Goal: Information Seeking & Learning: Learn about a topic

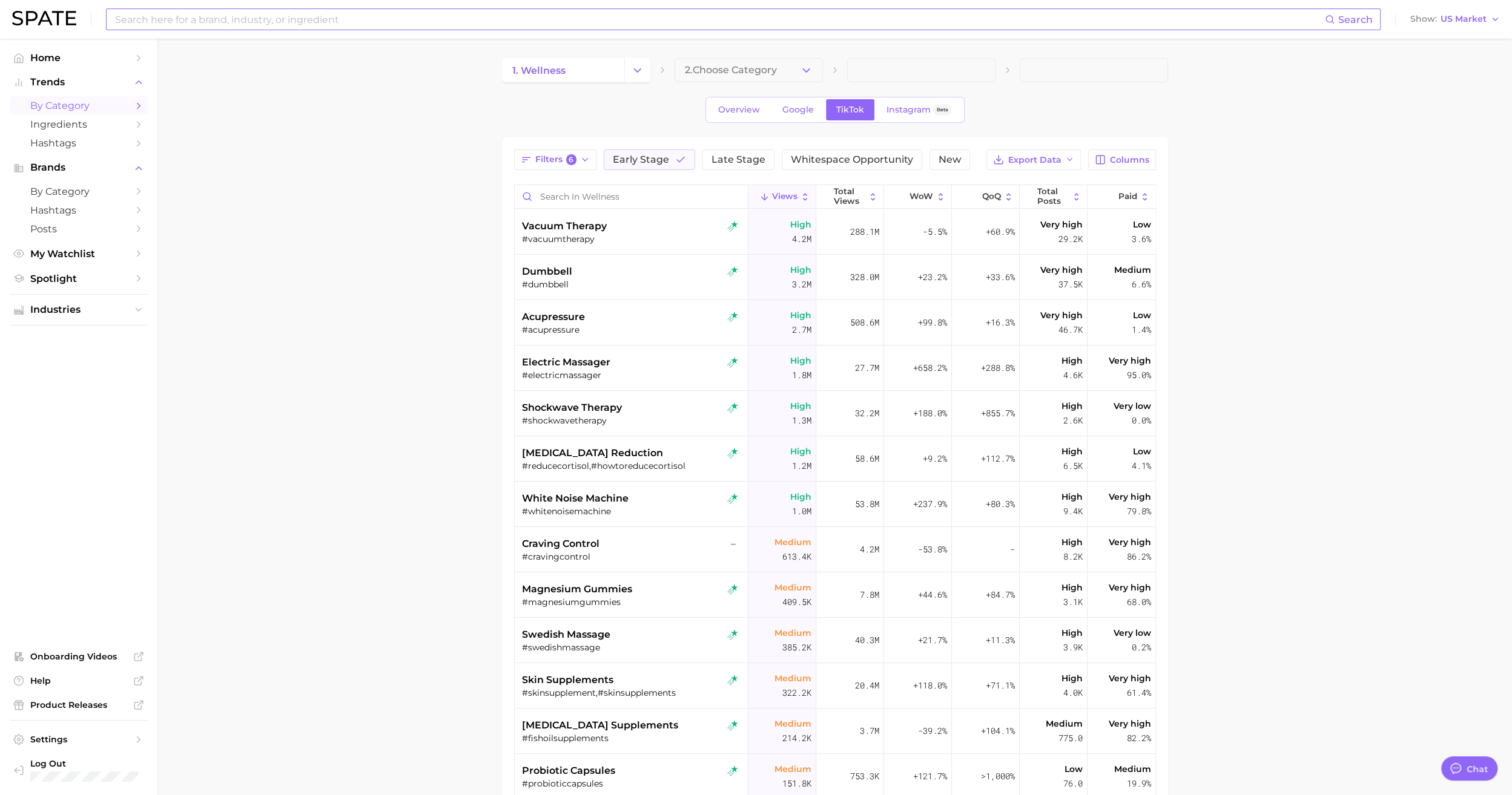
click at [452, 19] on input at bounding box center [719, 19] width 1211 height 20
type input "texturizing spray"
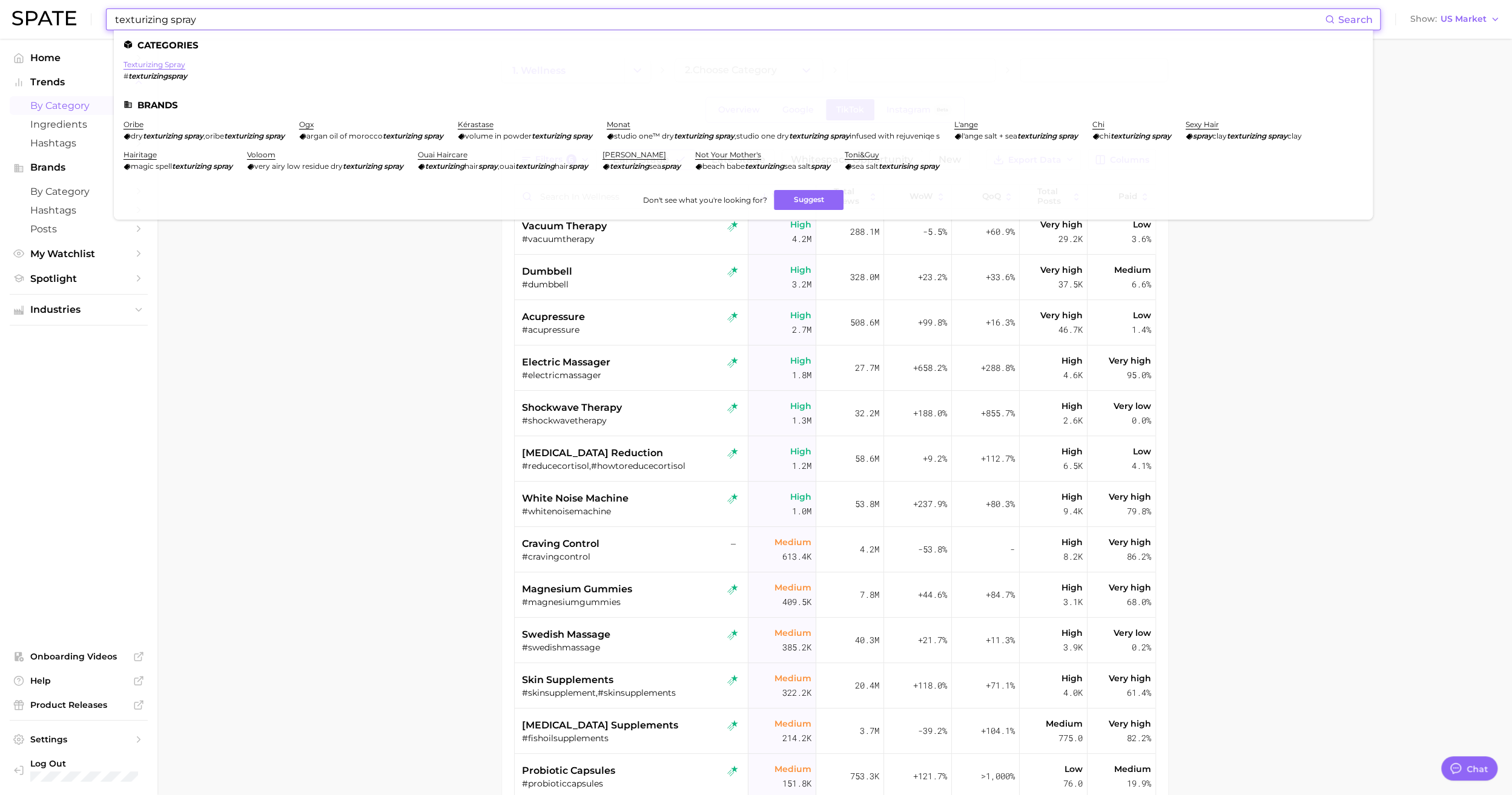
click at [158, 61] on link "texturizing spray" at bounding box center [154, 64] width 61 height 9
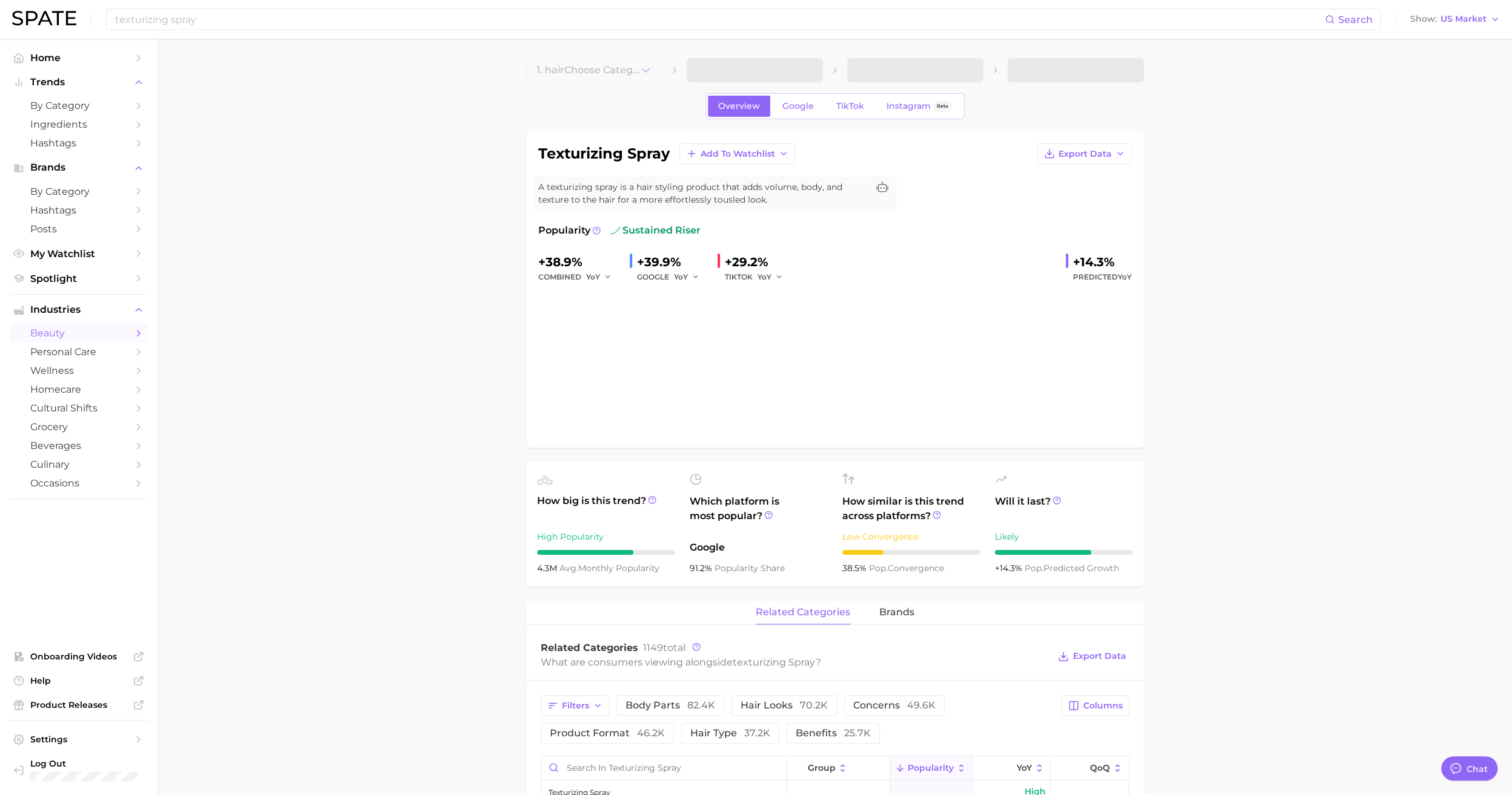
type textarea "x"
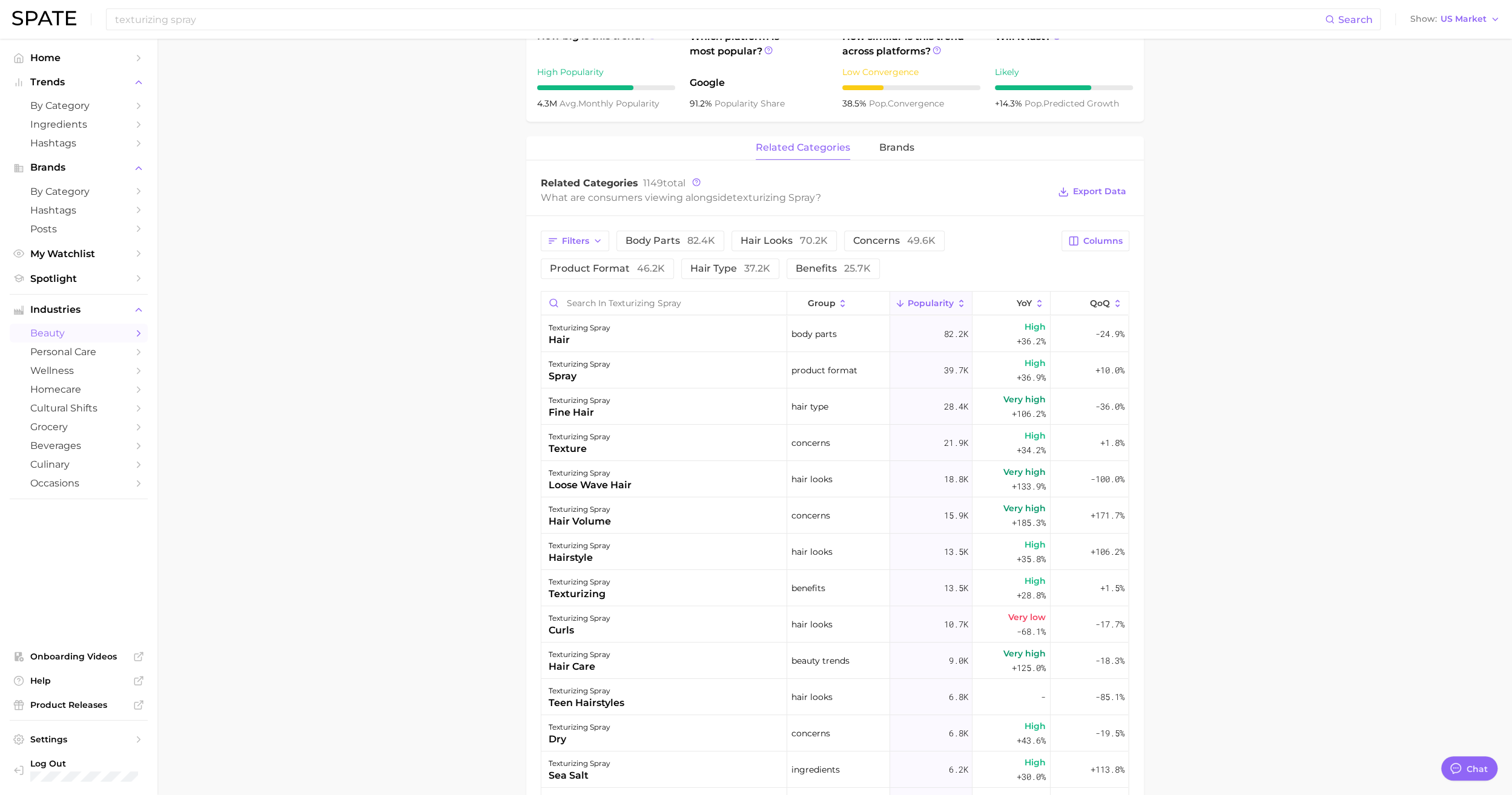
scroll to position [484, 0]
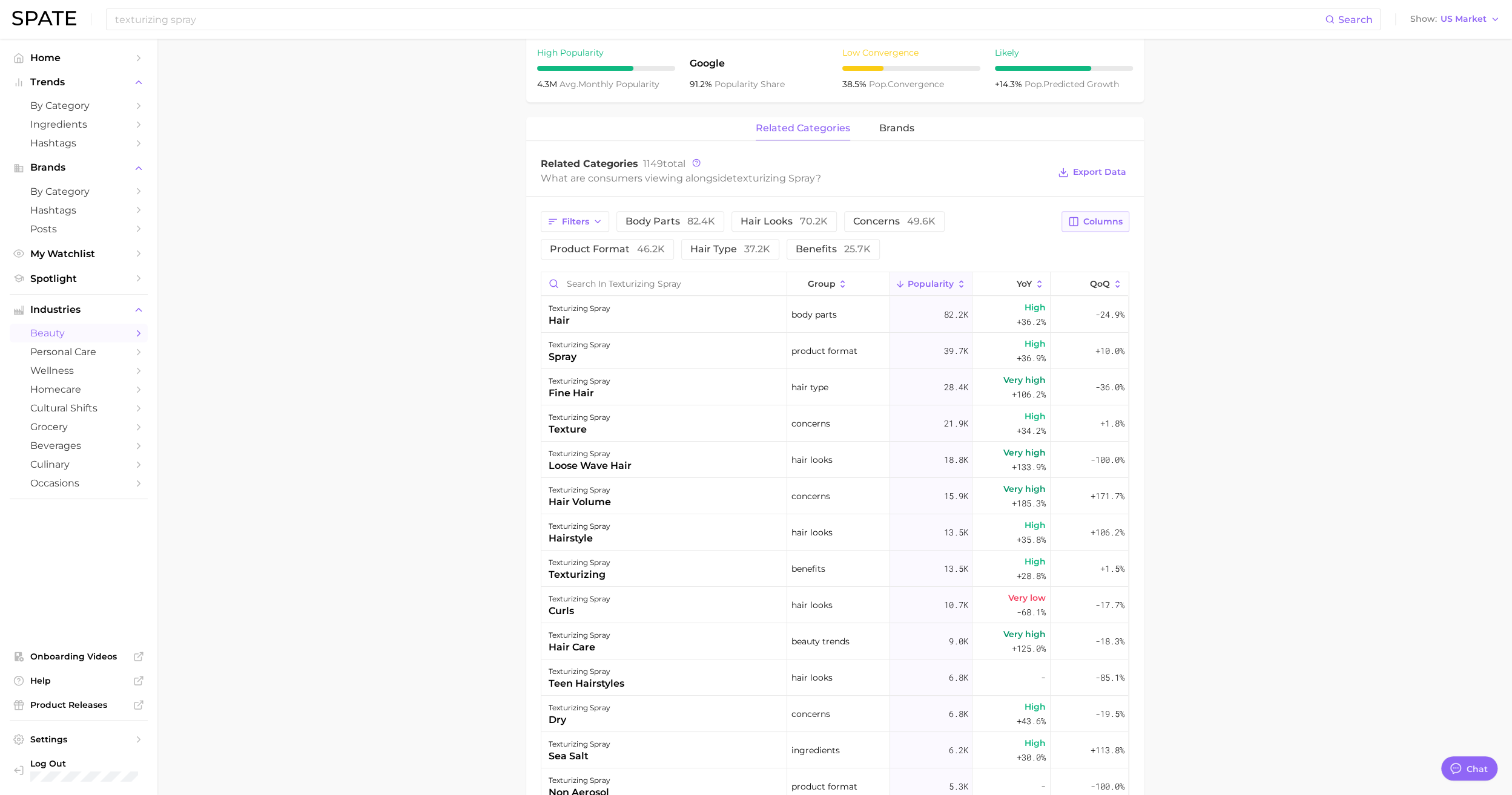
click at [1089, 219] on span "Columns" at bounding box center [1103, 221] width 39 height 10
click at [962, 348] on span "MoM" at bounding box center [973, 346] width 24 height 10
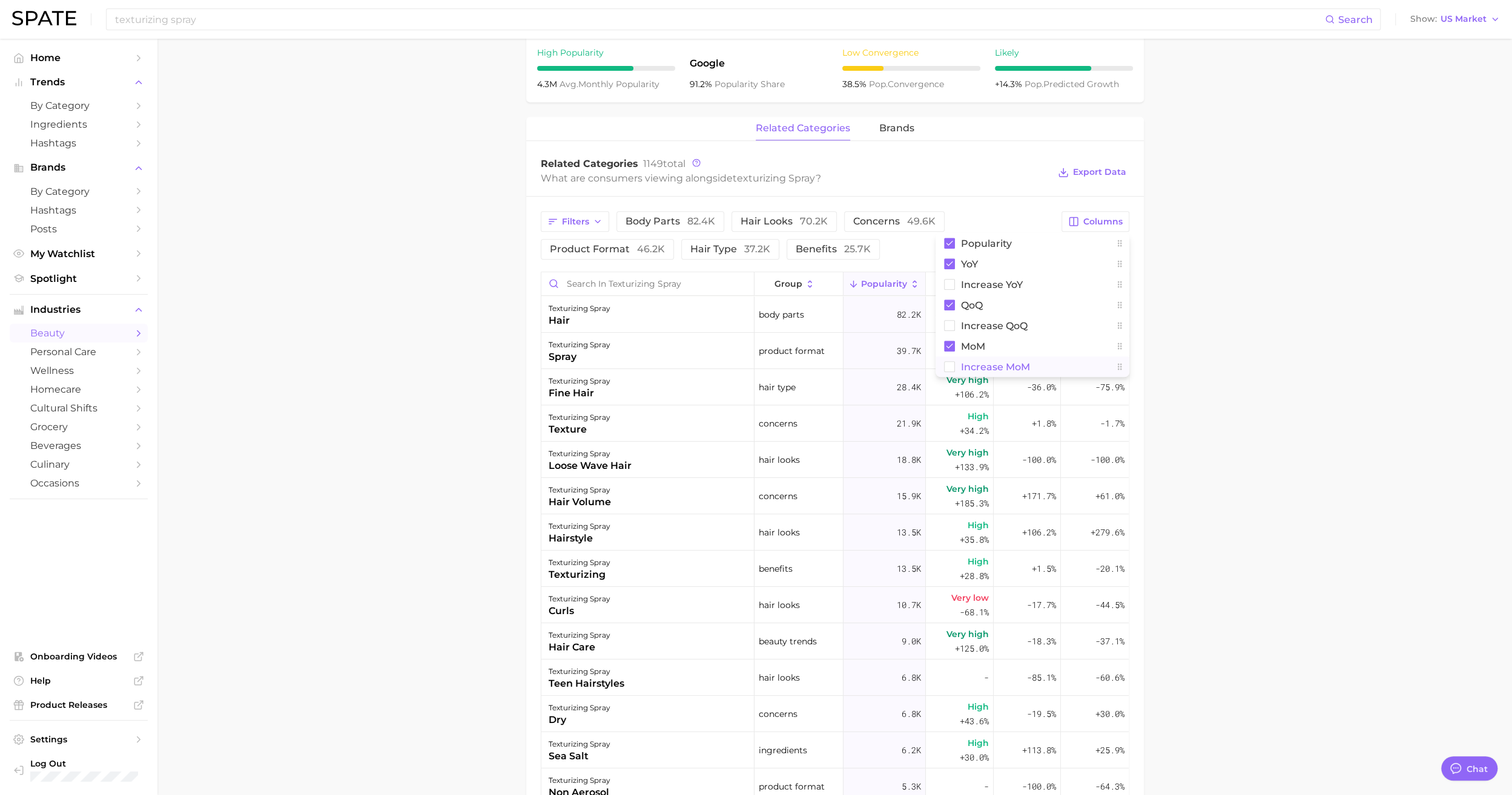
click at [975, 367] on span "Increase MoM" at bounding box center [995, 367] width 69 height 10
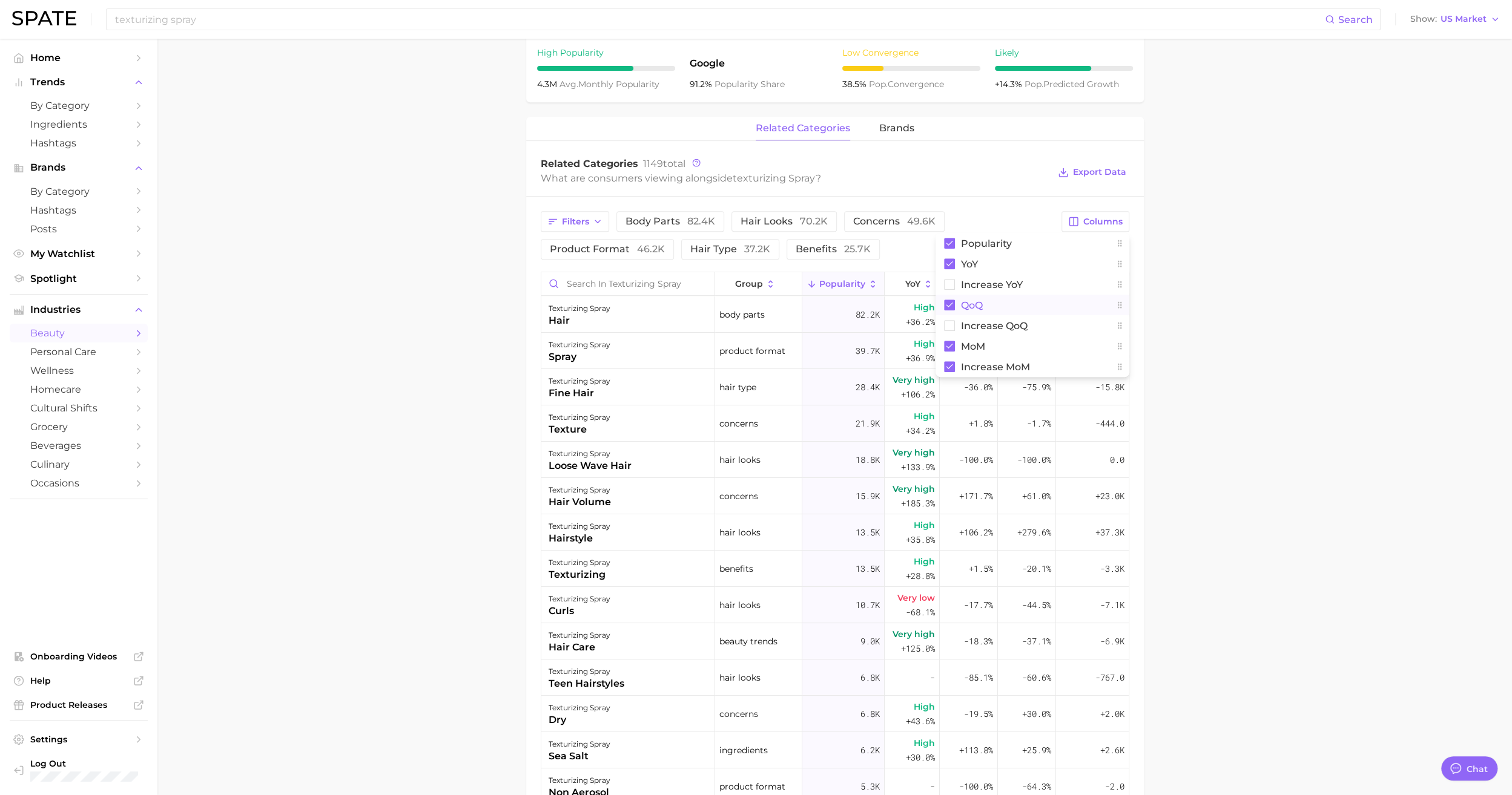
click at [957, 304] on button "QoQ" at bounding box center [1032, 304] width 194 height 20
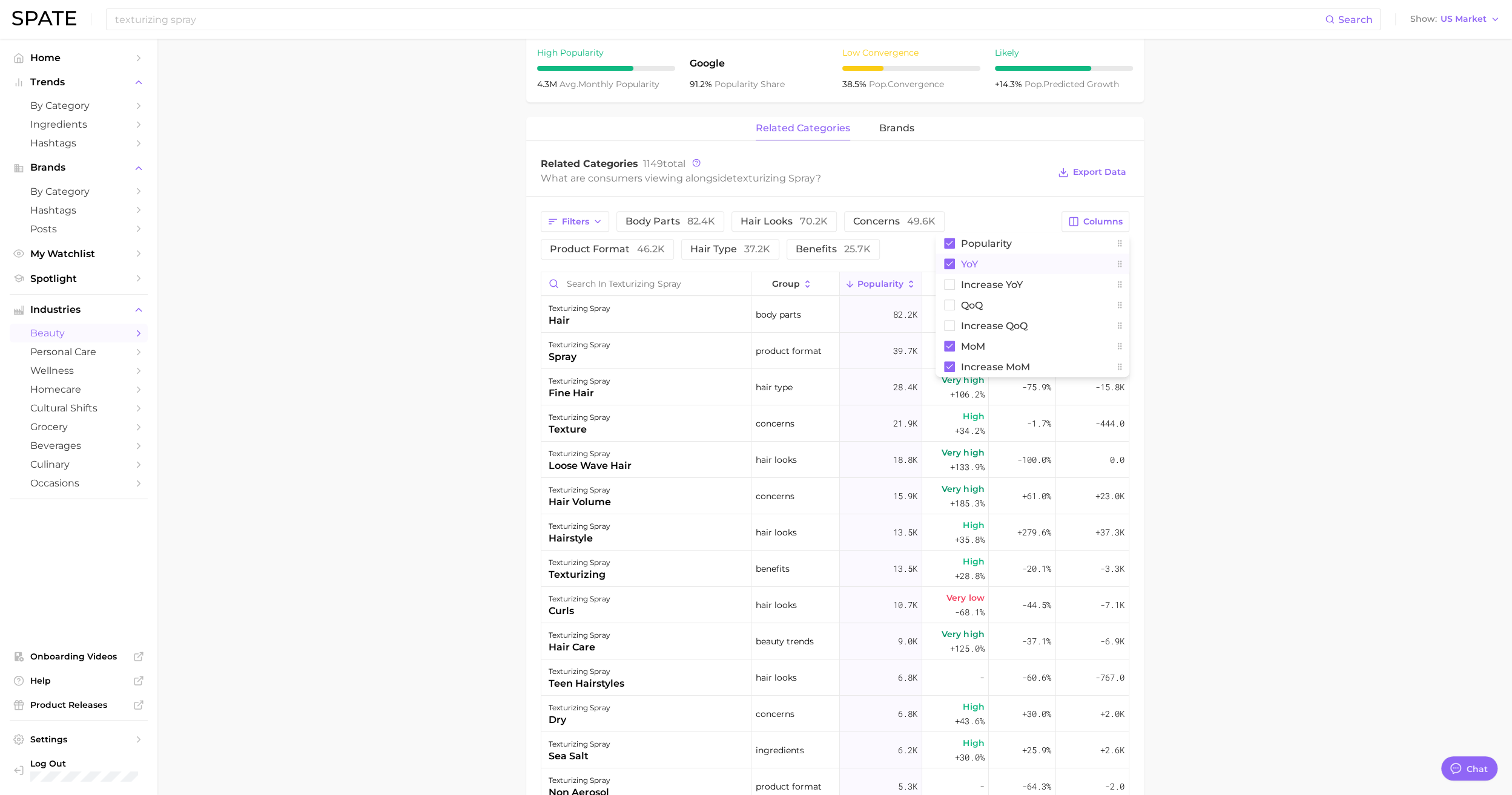
click at [957, 257] on button "YoY" at bounding box center [1032, 264] width 194 height 20
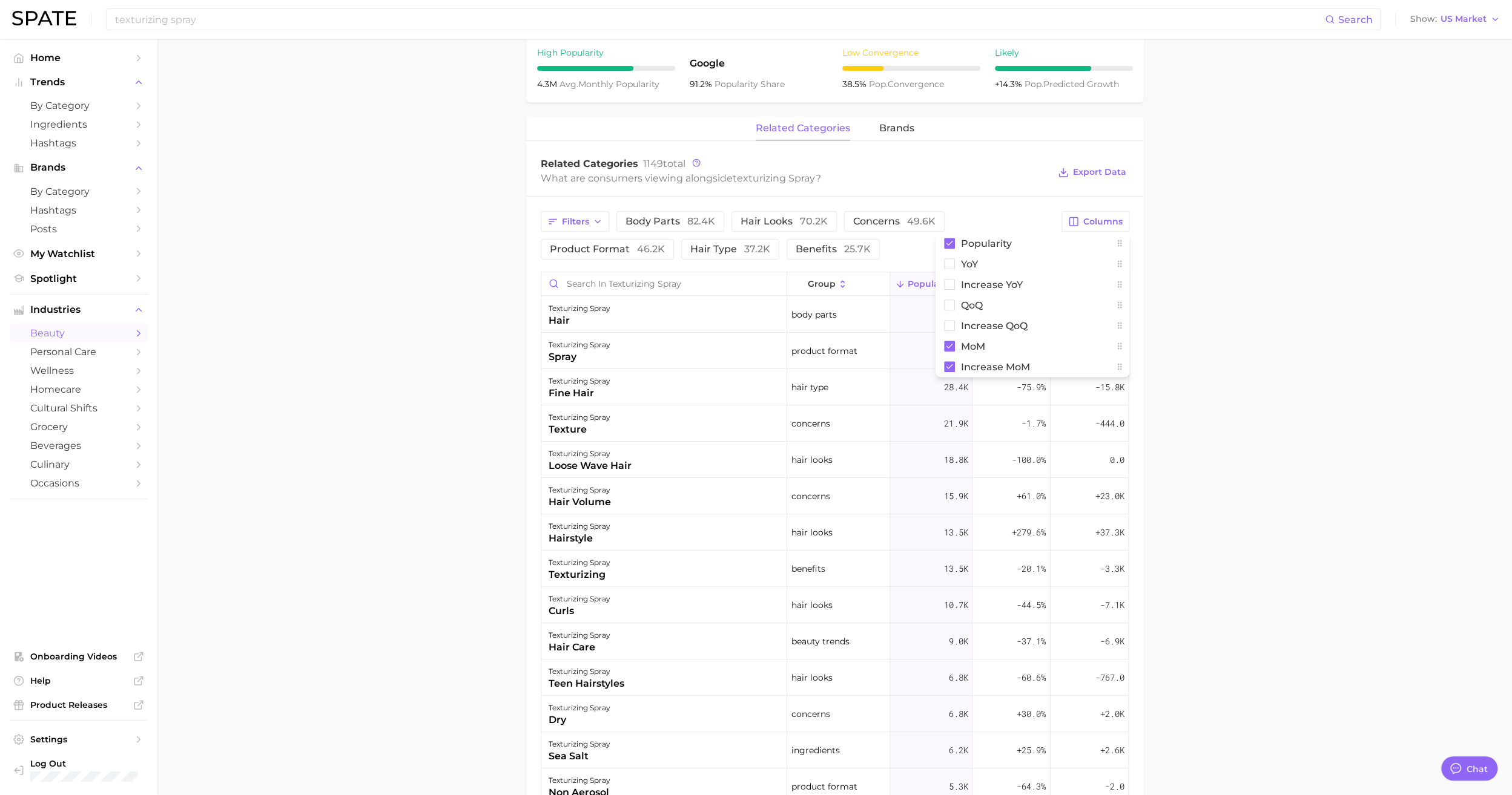
click at [1273, 328] on main "1. hair 2. hair styling products 3. hair styling products 4. texturizing spray …" at bounding box center [835, 348] width 1355 height 1587
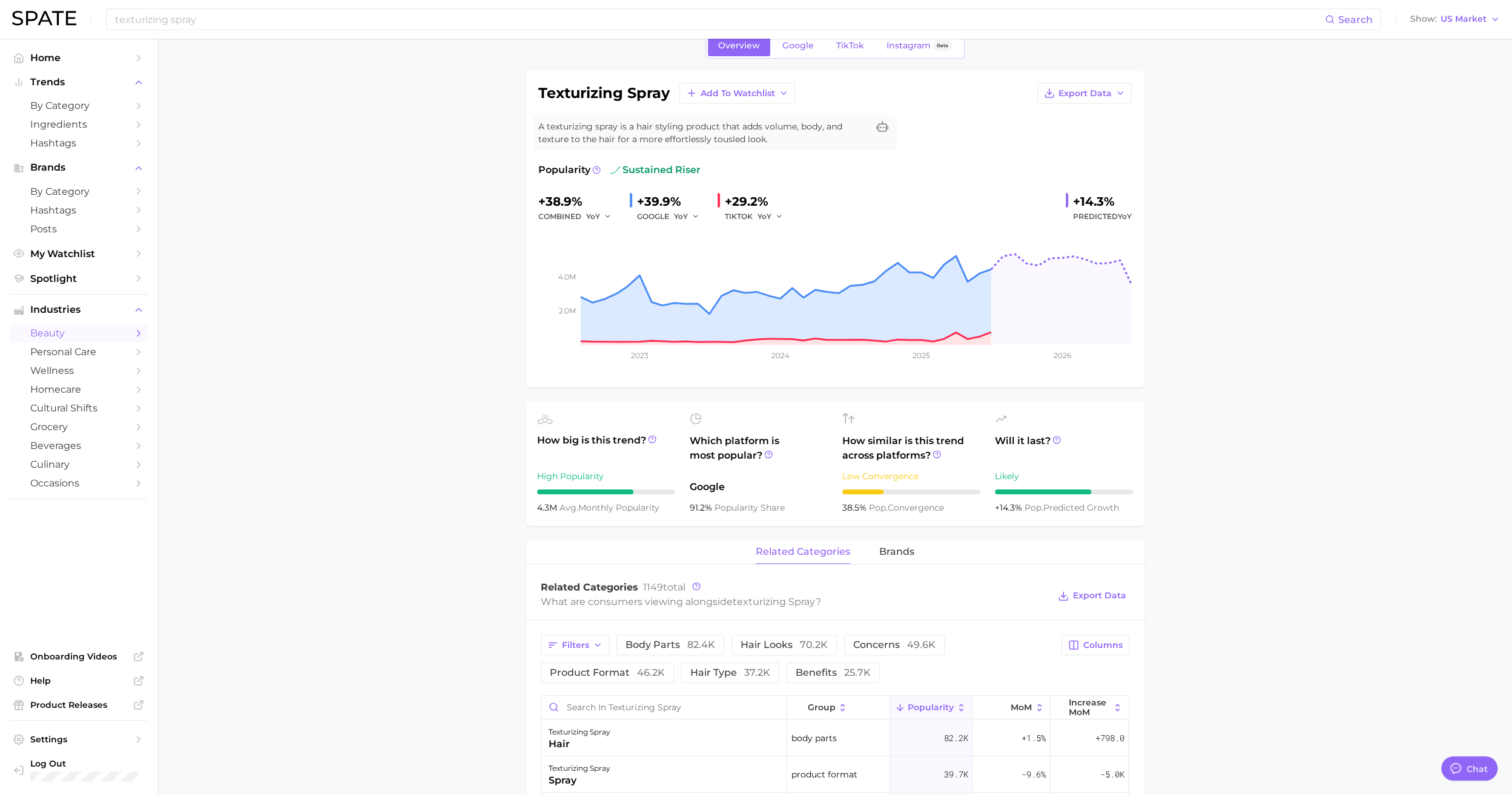
scroll to position [0, 0]
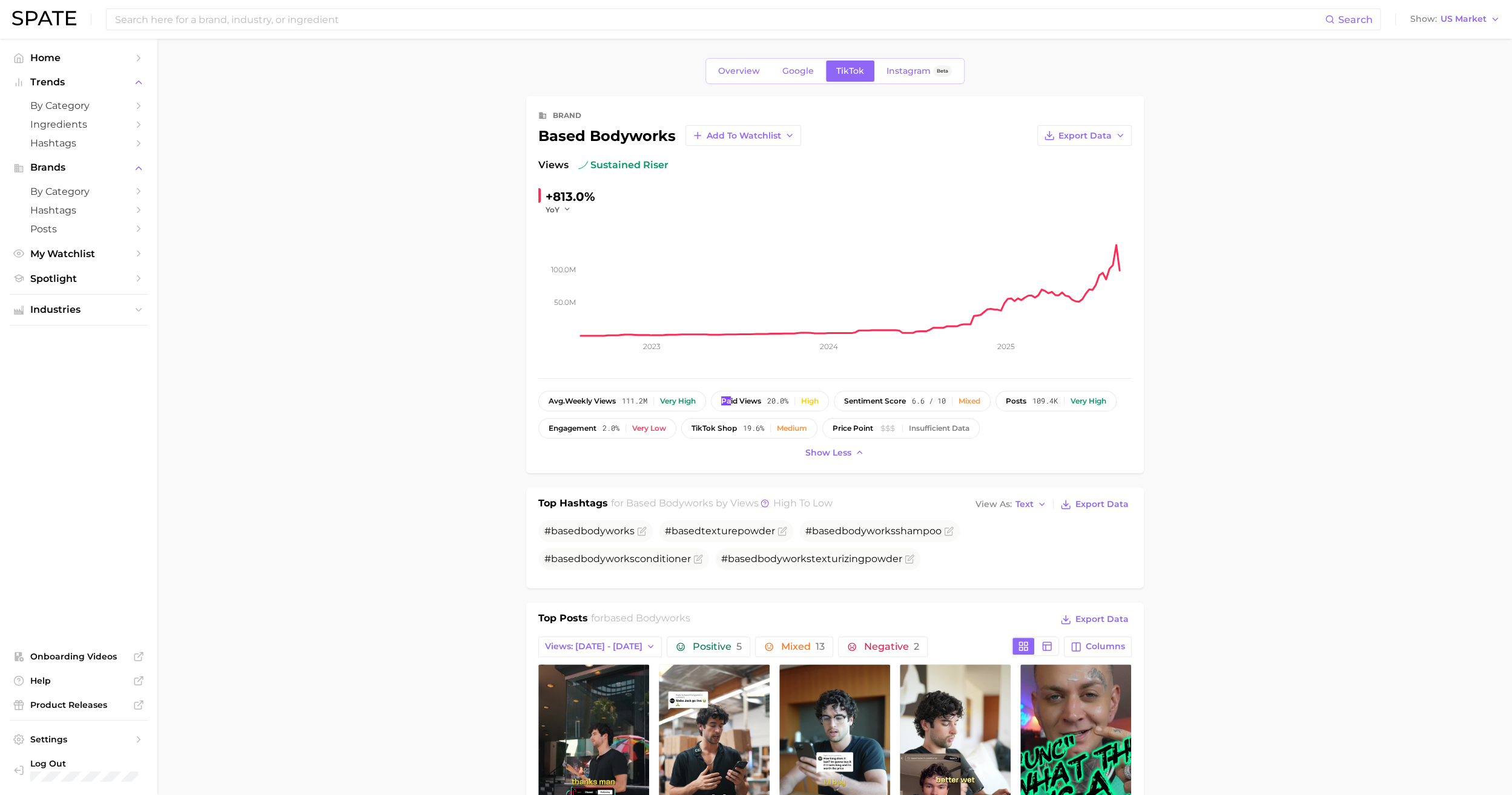
click at [727, 381] on div "brand based bodyworks Add to Watchlist Export Data Views sustained riser +813.0…" at bounding box center [835, 284] width 594 height 353
click at [754, 143] on button "Add to Watchlist" at bounding box center [743, 136] width 116 height 20
click at [731, 160] on span "New Watchlist" at bounding box center [739, 158] width 64 height 10
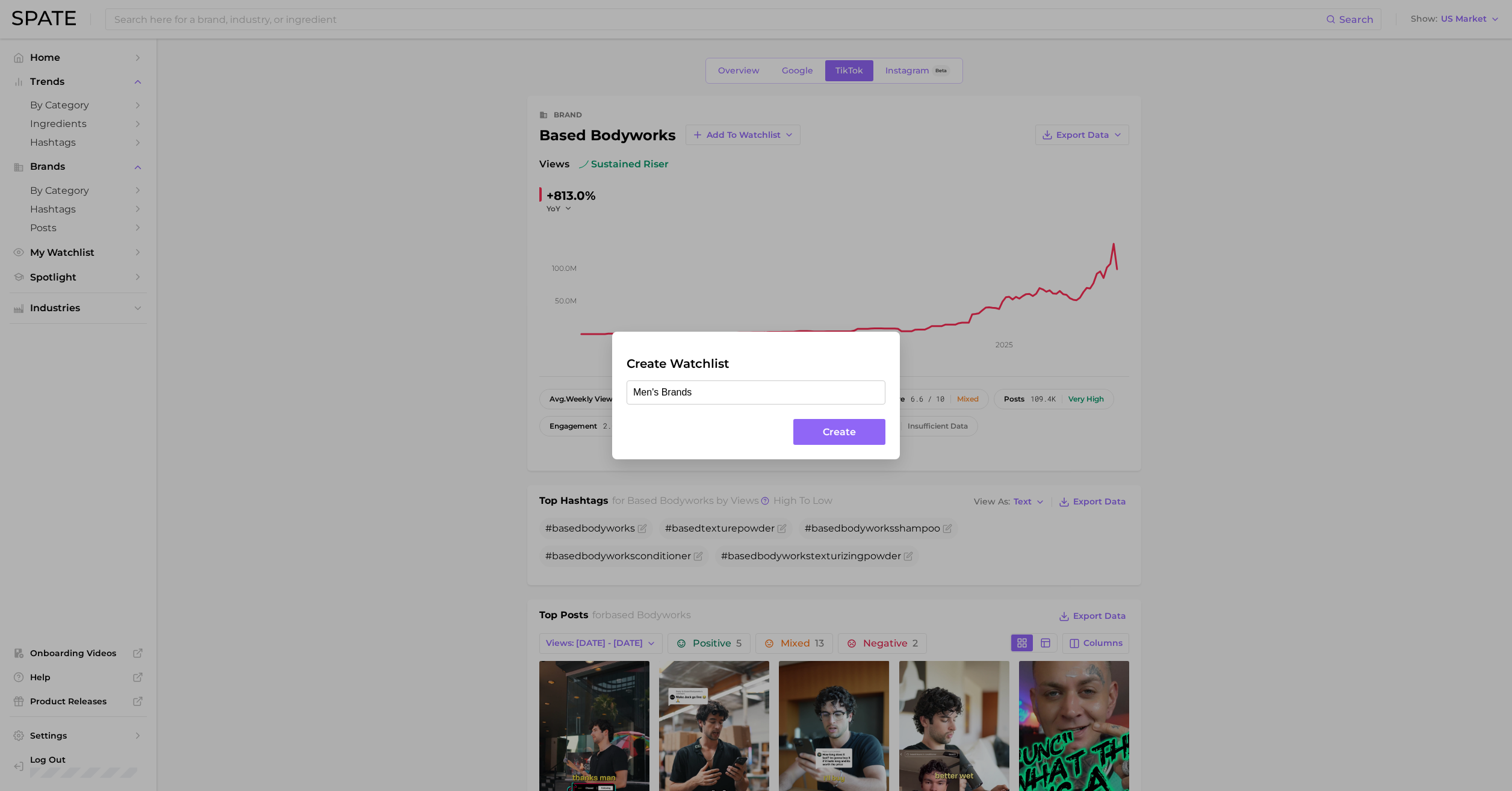
type input "Men's Brands"
click at [842, 422] on div "Create Watchlist Men's Brands Create" at bounding box center [756, 395] width 288 height 127
drag, startPoint x: 842, startPoint y: 422, endPoint x: 838, endPoint y: 431, distance: 9.8
click at [839, 432] on button "Create" at bounding box center [839, 432] width 92 height 26
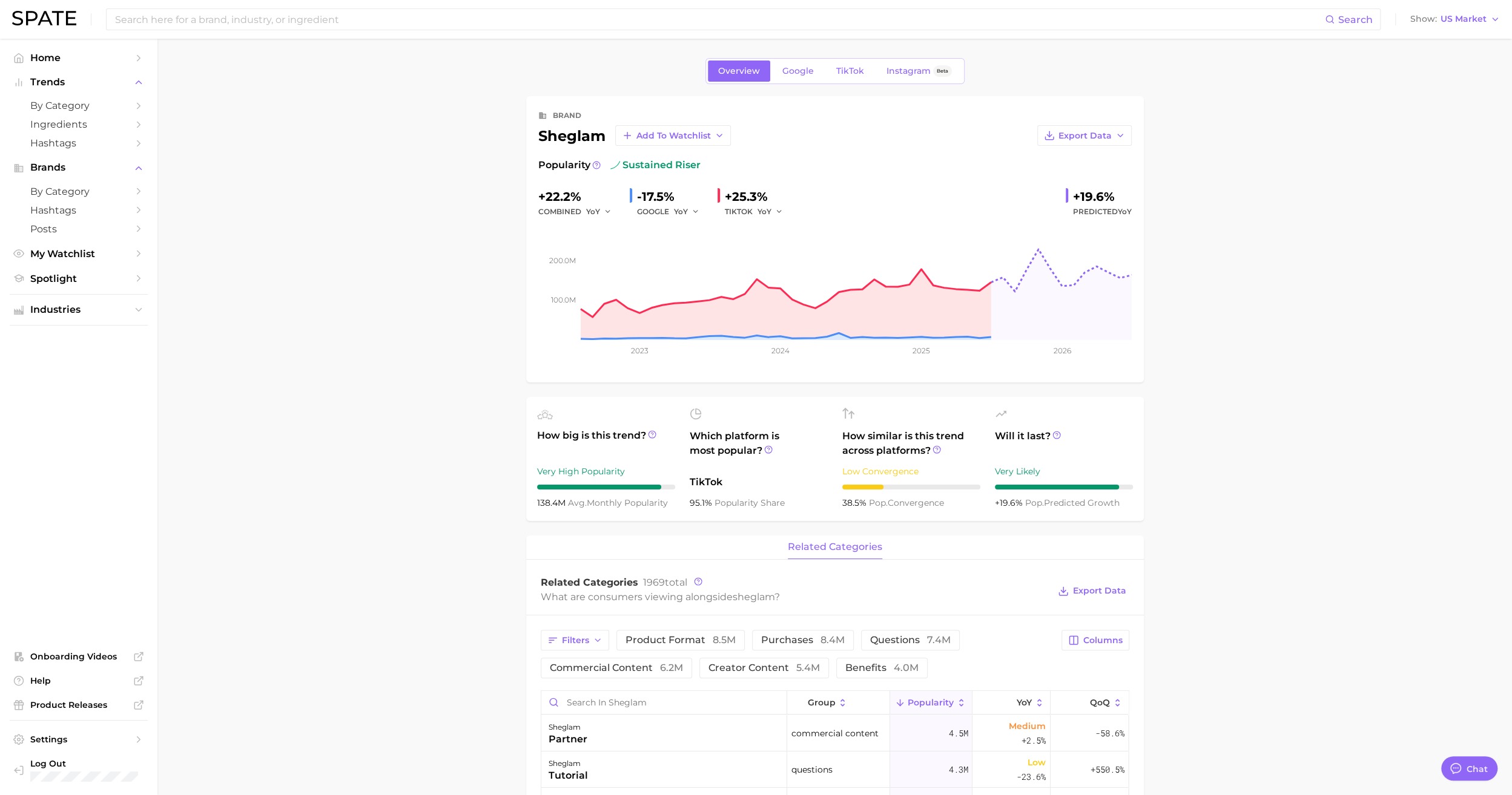
type textarea "x"
click at [673, 132] on span "Add to Watchlist" at bounding box center [673, 136] width 74 height 10
click at [667, 222] on span "Beauty Brands" at bounding box center [667, 224] width 63 height 10
drag, startPoint x: 1262, startPoint y: 309, endPoint x: 1206, endPoint y: 262, distance: 73.1
click at [1262, 308] on main "Overview Google TikTok Instagram Beta brand sheglam Add to Watchlist Export Dat…" at bounding box center [835, 800] width 1355 height 1522
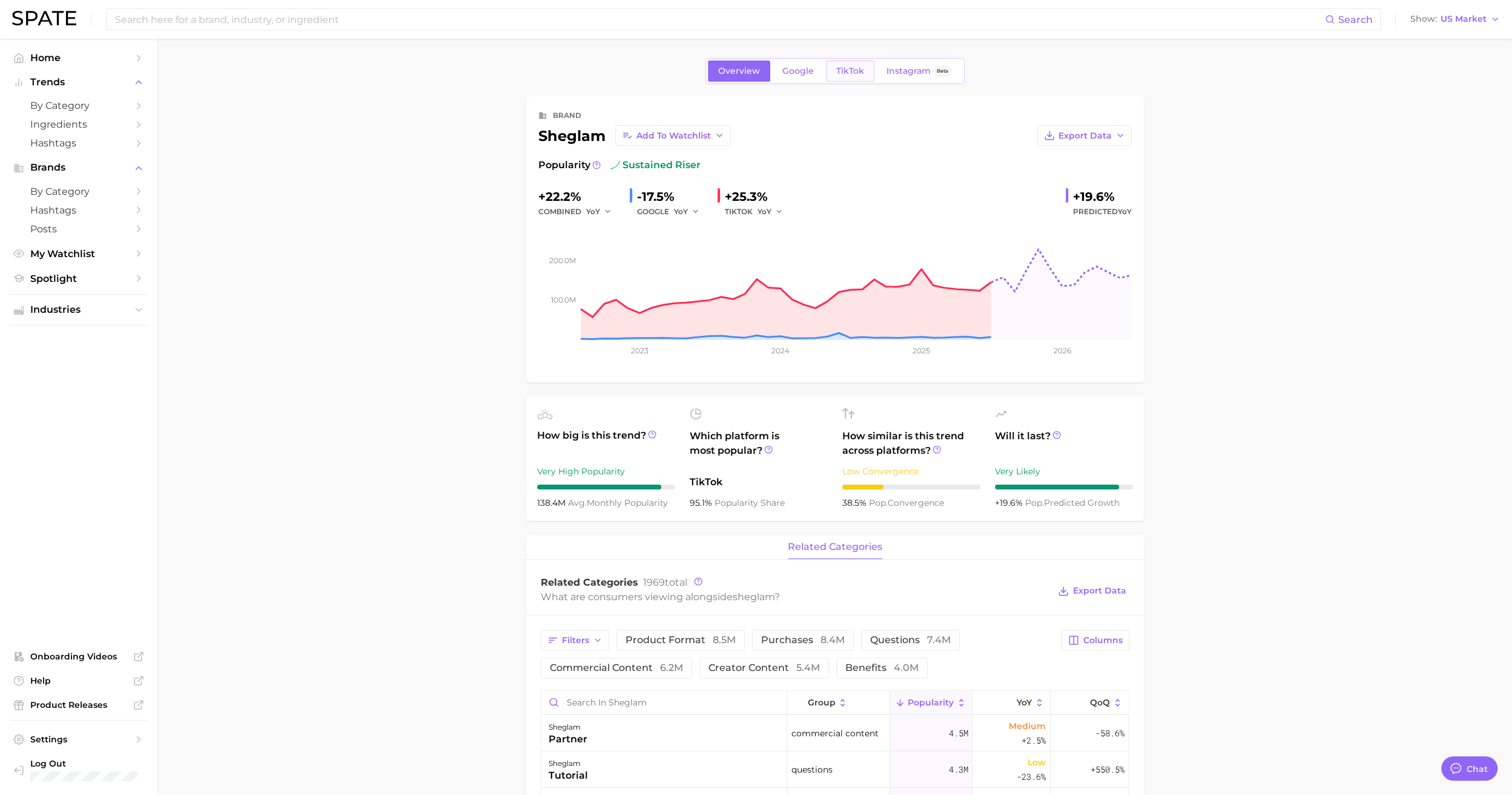
click at [841, 71] on span "TikTok" at bounding box center [850, 71] width 28 height 10
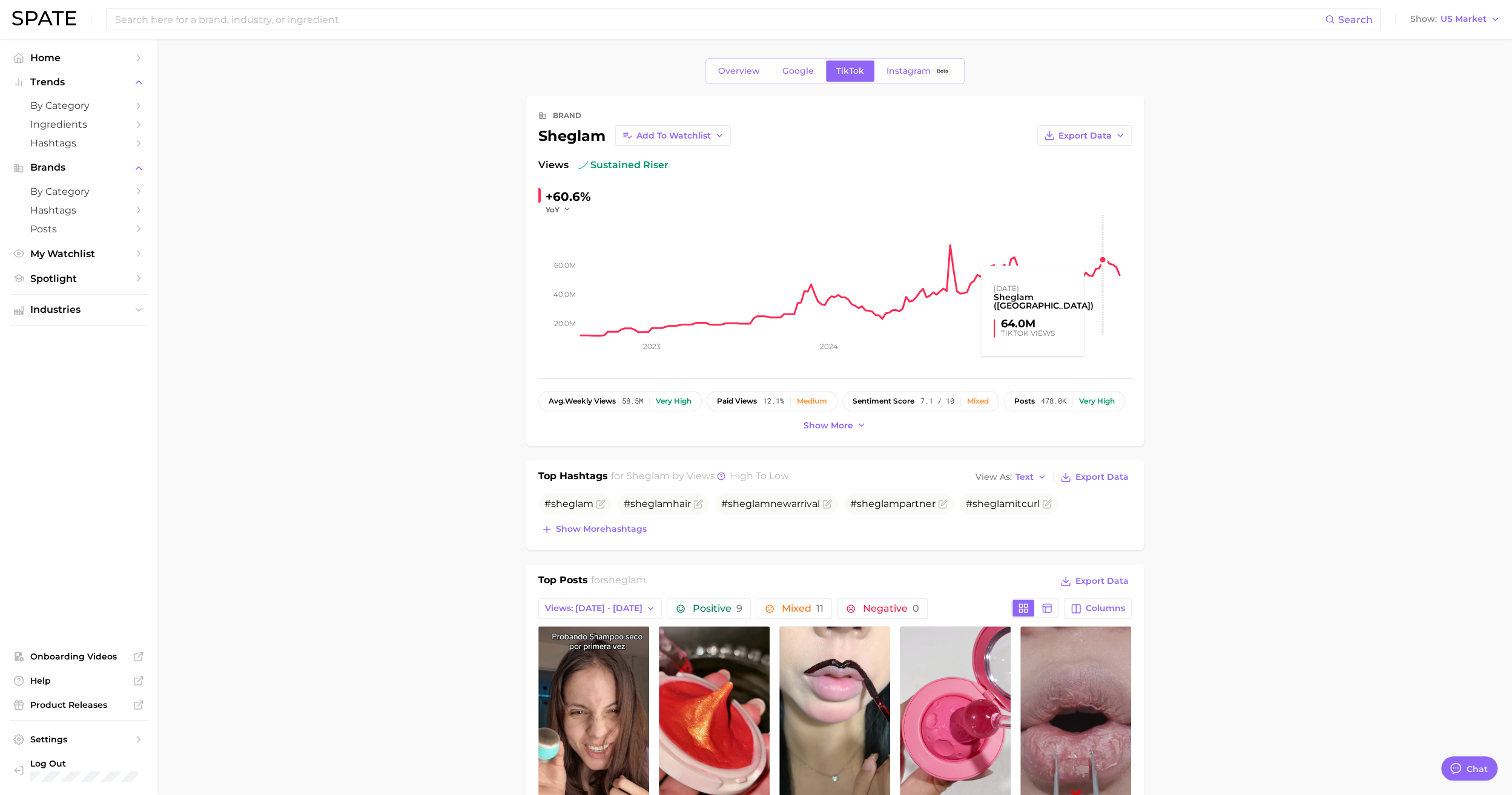
click at [1100, 260] on rect at bounding box center [856, 275] width 551 height 121
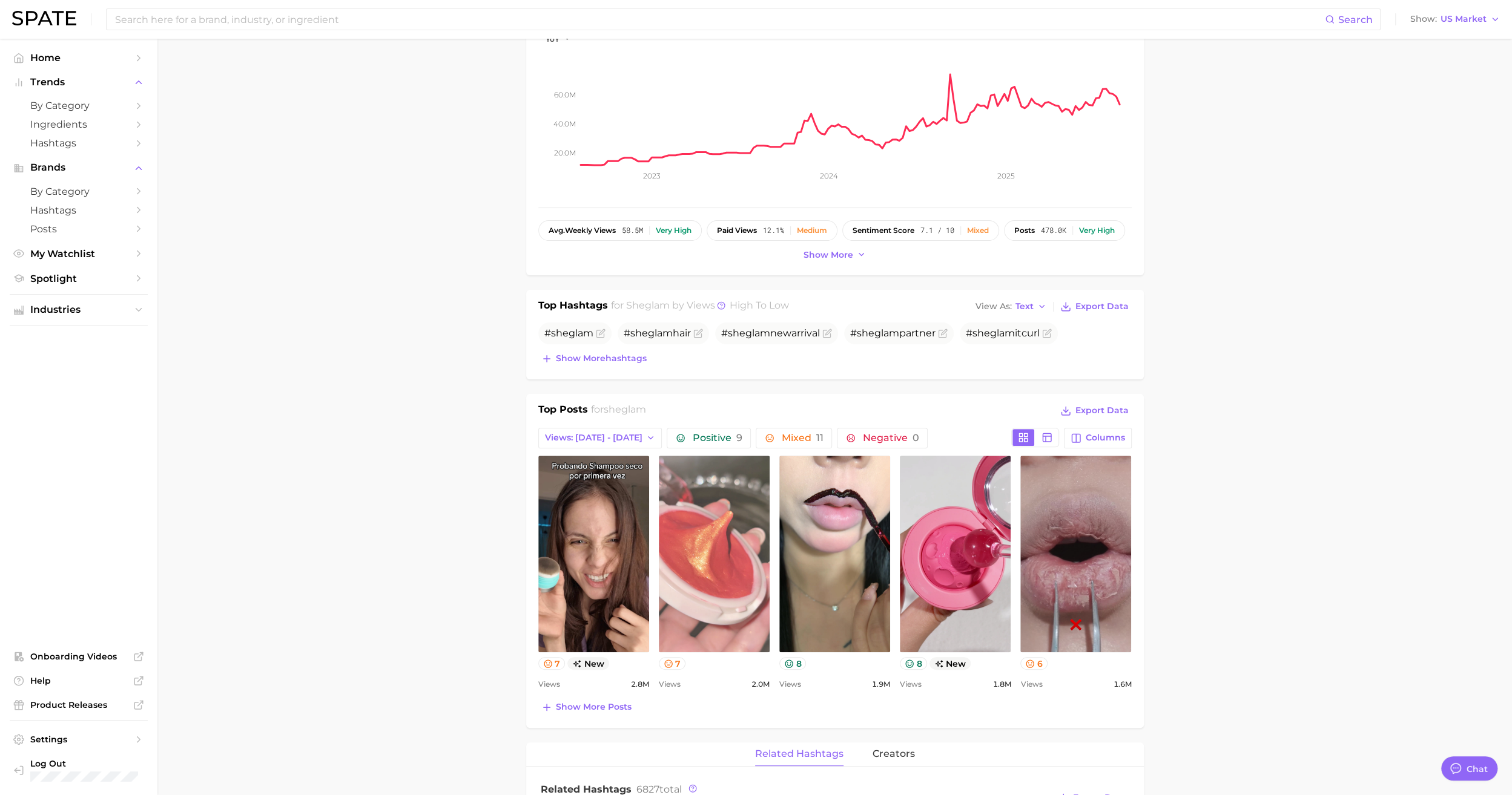
scroll to position [182, 0]
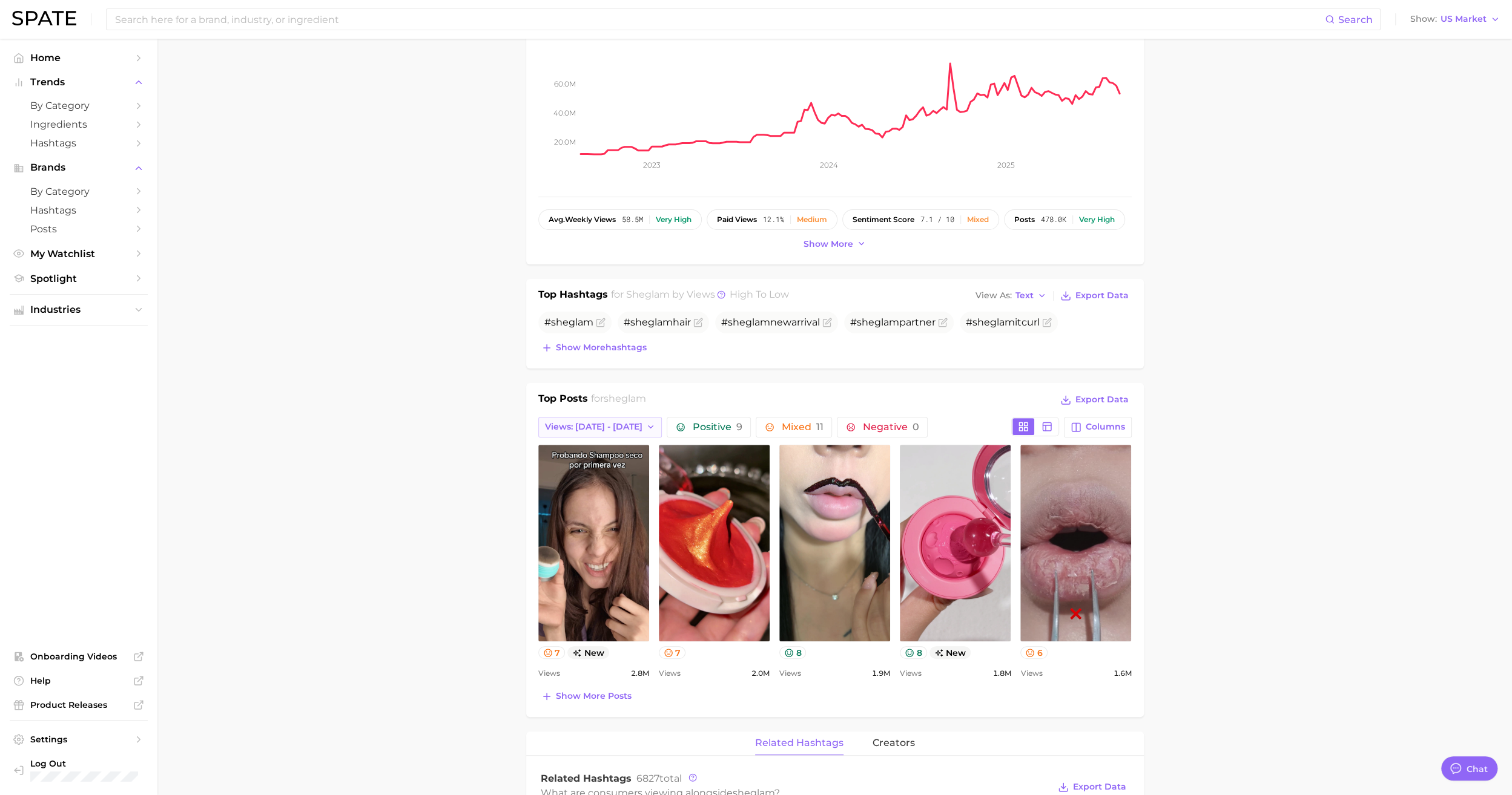
click at [599, 419] on button "Views: Aug 17 - 24" at bounding box center [600, 427] width 124 height 20
drag, startPoint x: 550, startPoint y: 493, endPoint x: 568, endPoint y: 492, distance: 18.0
click at [568, 492] on button "Total Views" at bounding box center [595, 493] width 133 height 22
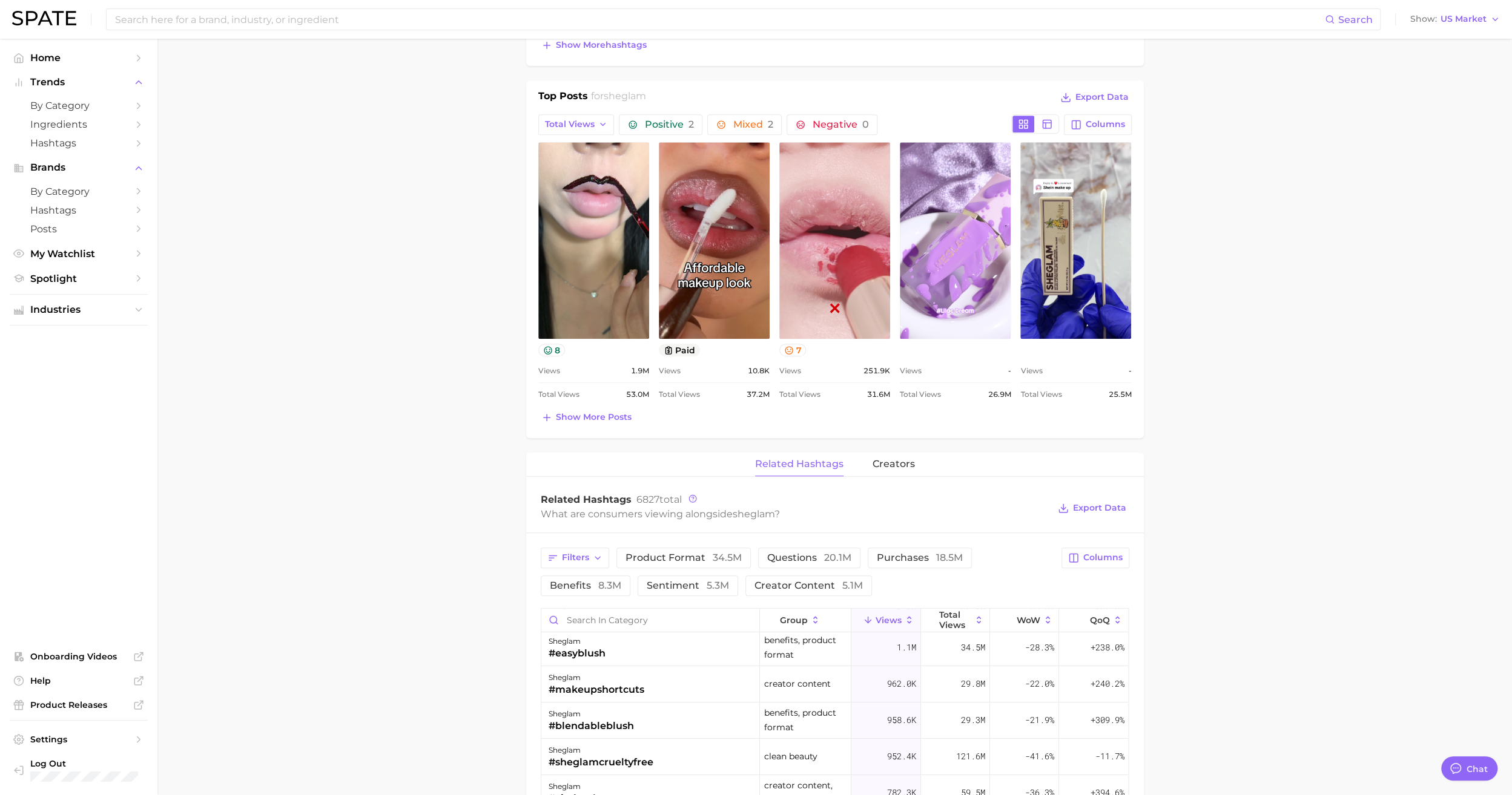
scroll to position [484, 0]
click at [585, 415] on span "Show more posts" at bounding box center [594, 416] width 76 height 10
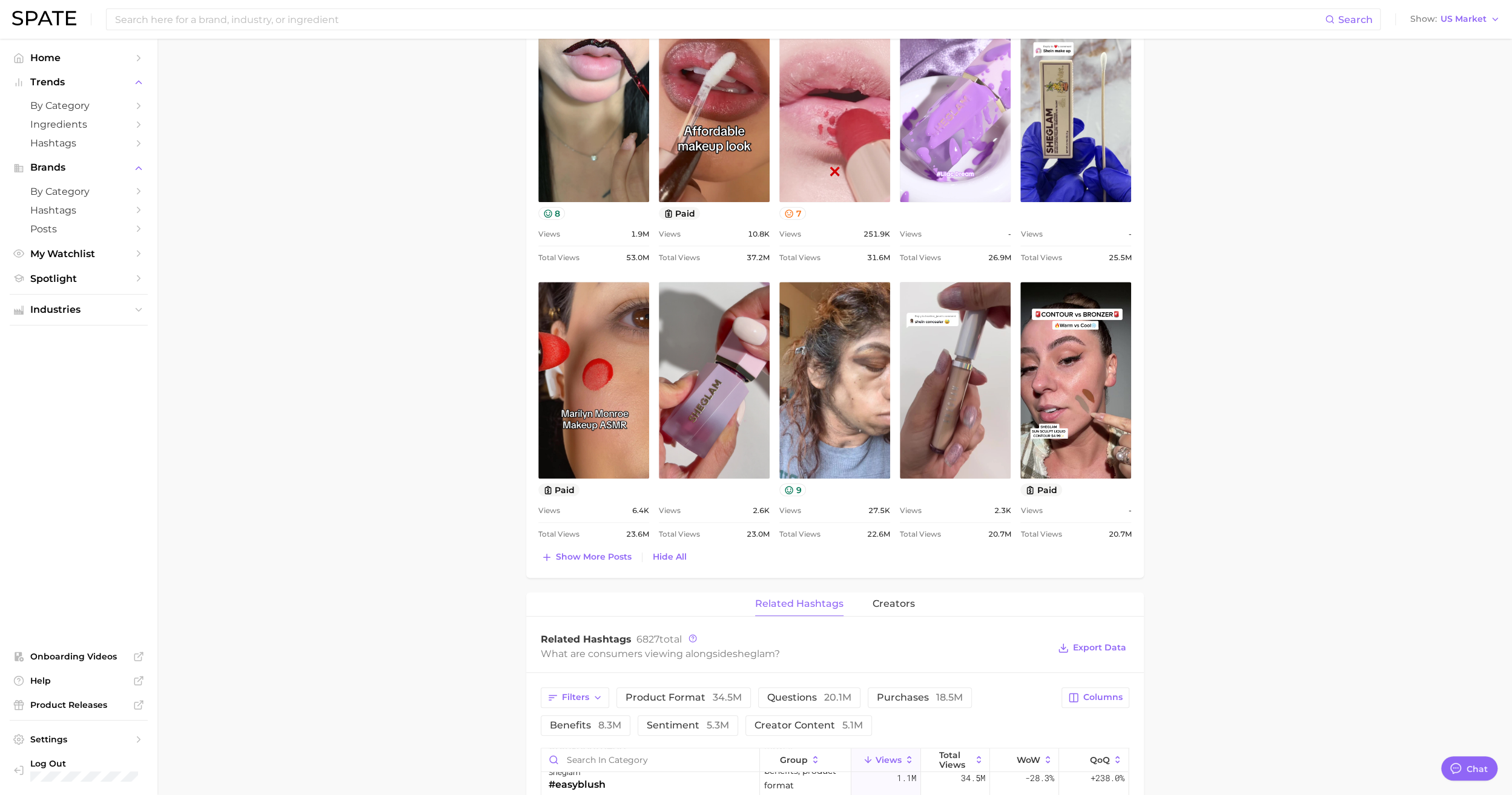
scroll to position [605, 0]
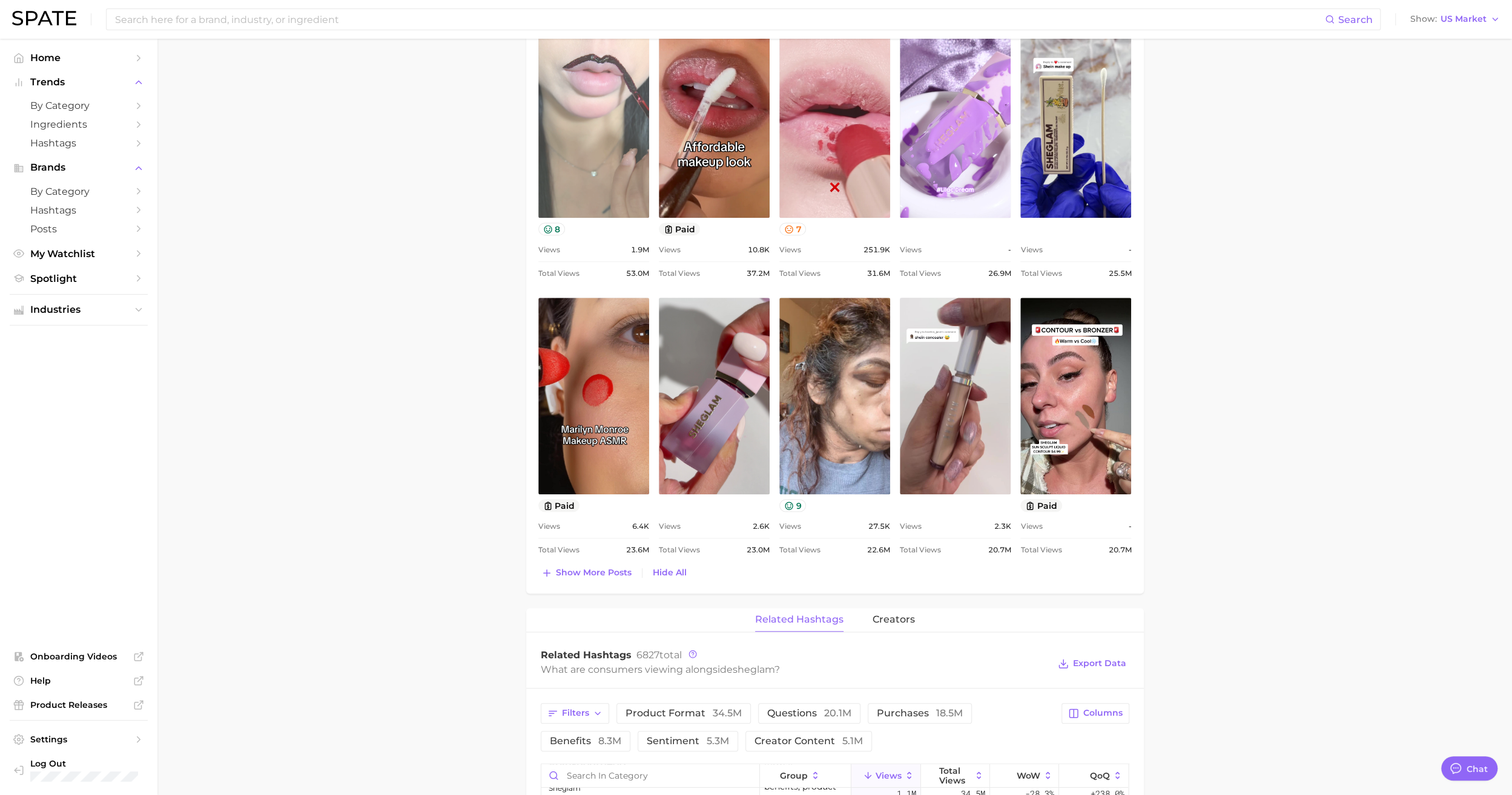
click at [605, 177] on link "view post on TikTok" at bounding box center [594, 119] width 111 height 197
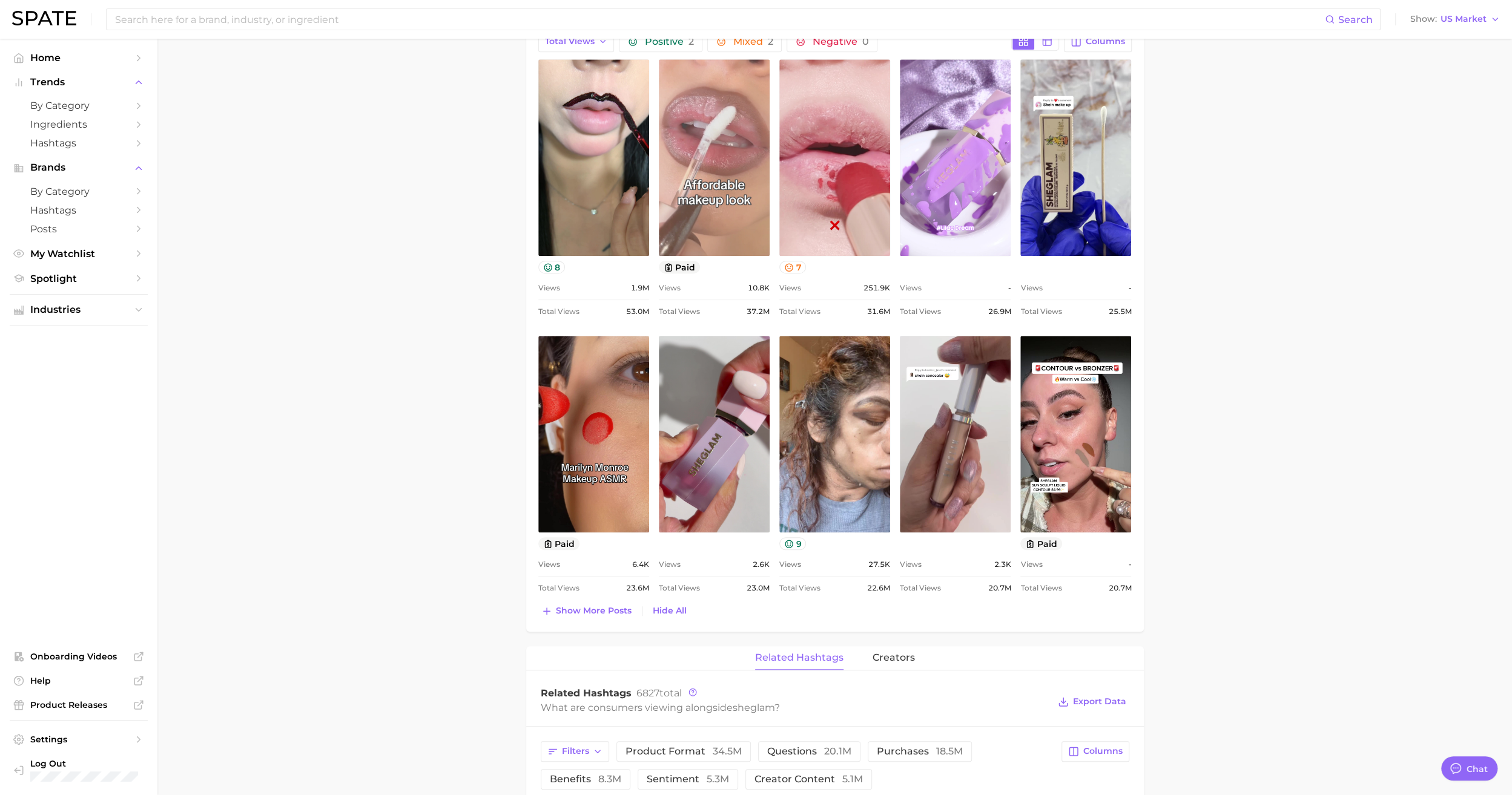
scroll to position [484, 0]
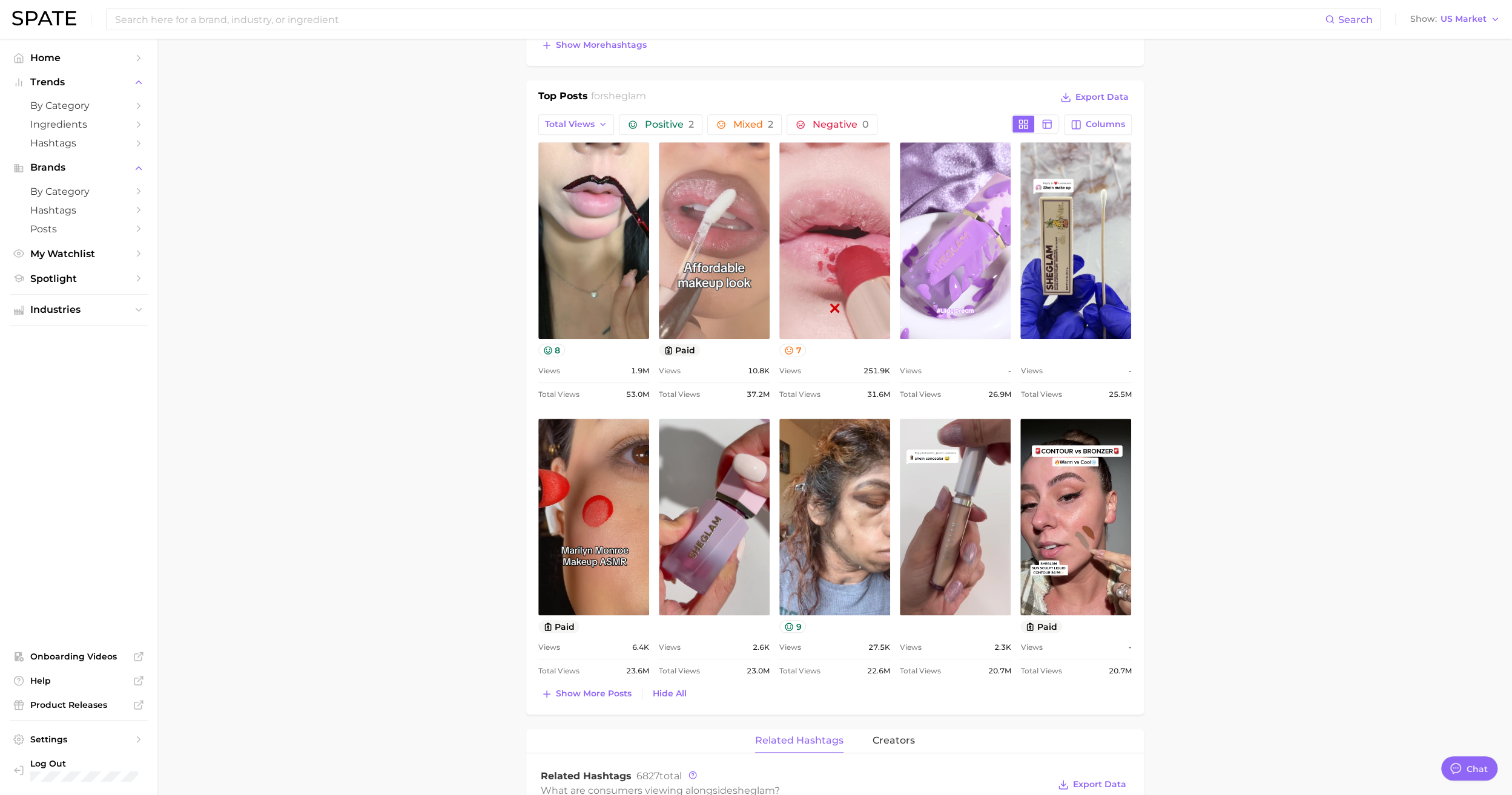
click at [720, 270] on link "view post on TikTok" at bounding box center [714, 240] width 111 height 197
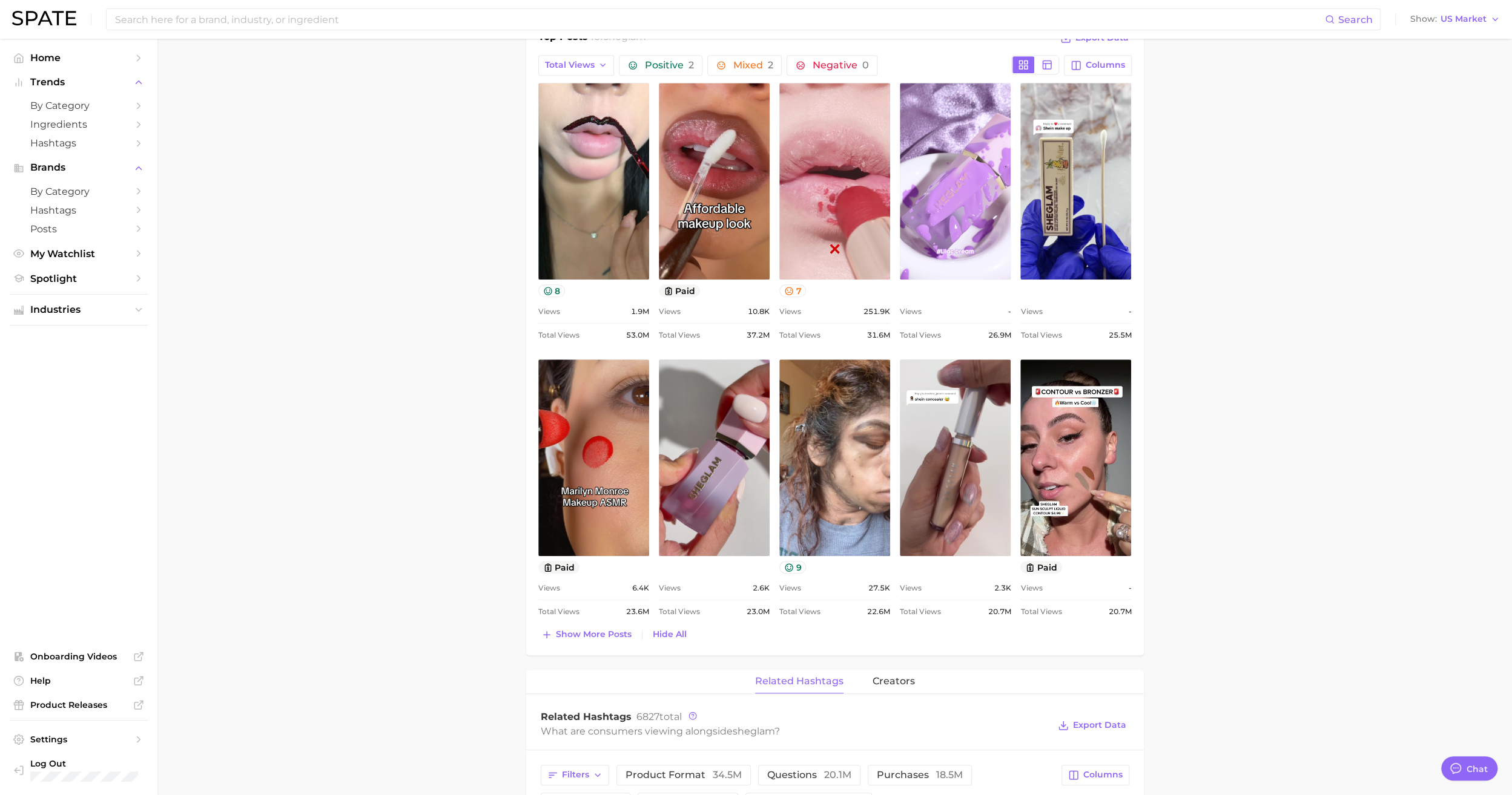
scroll to position [545, 0]
click at [603, 628] on span "Show more posts" at bounding box center [594, 633] width 76 height 10
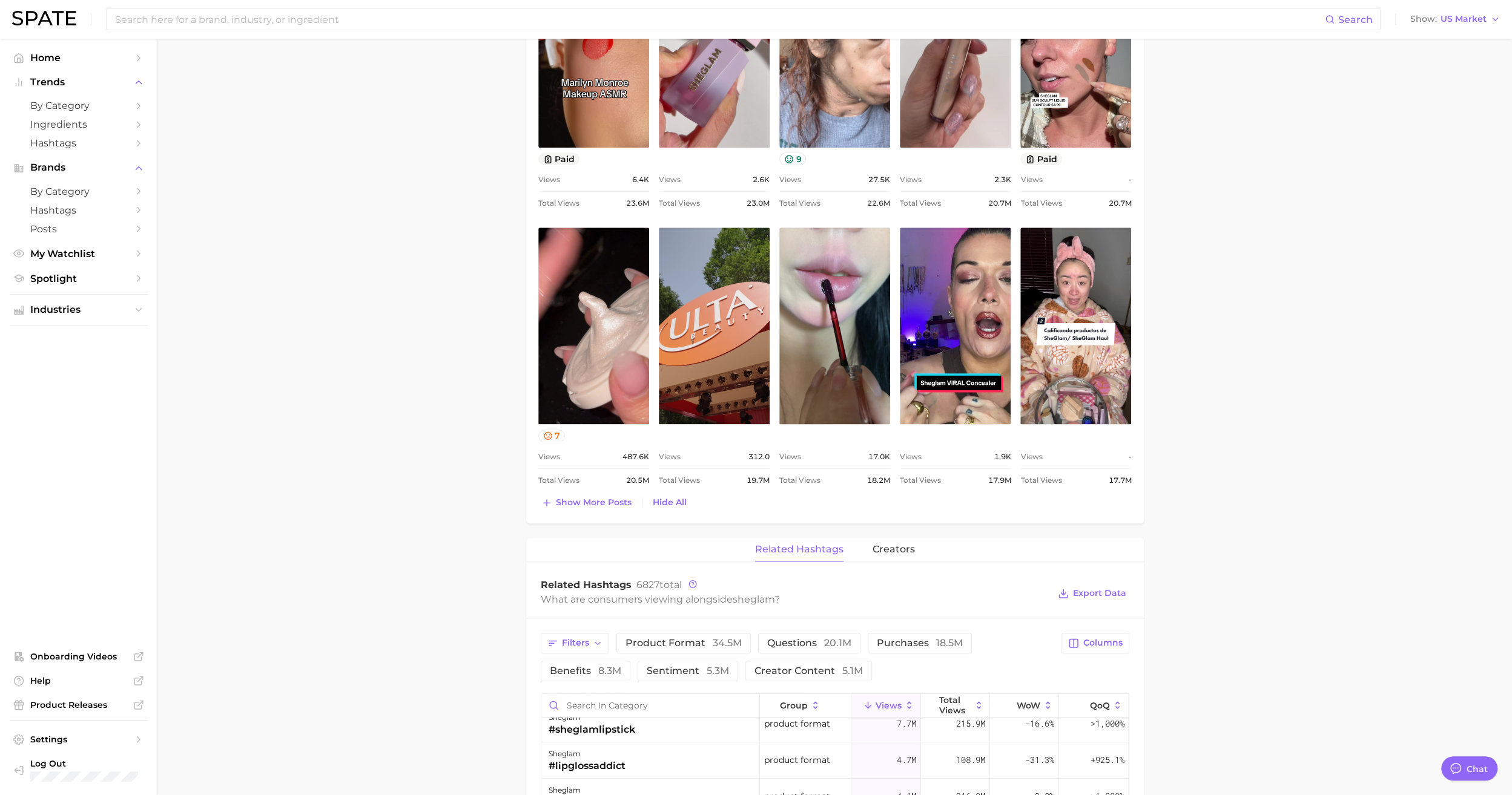
scroll to position [968, 0]
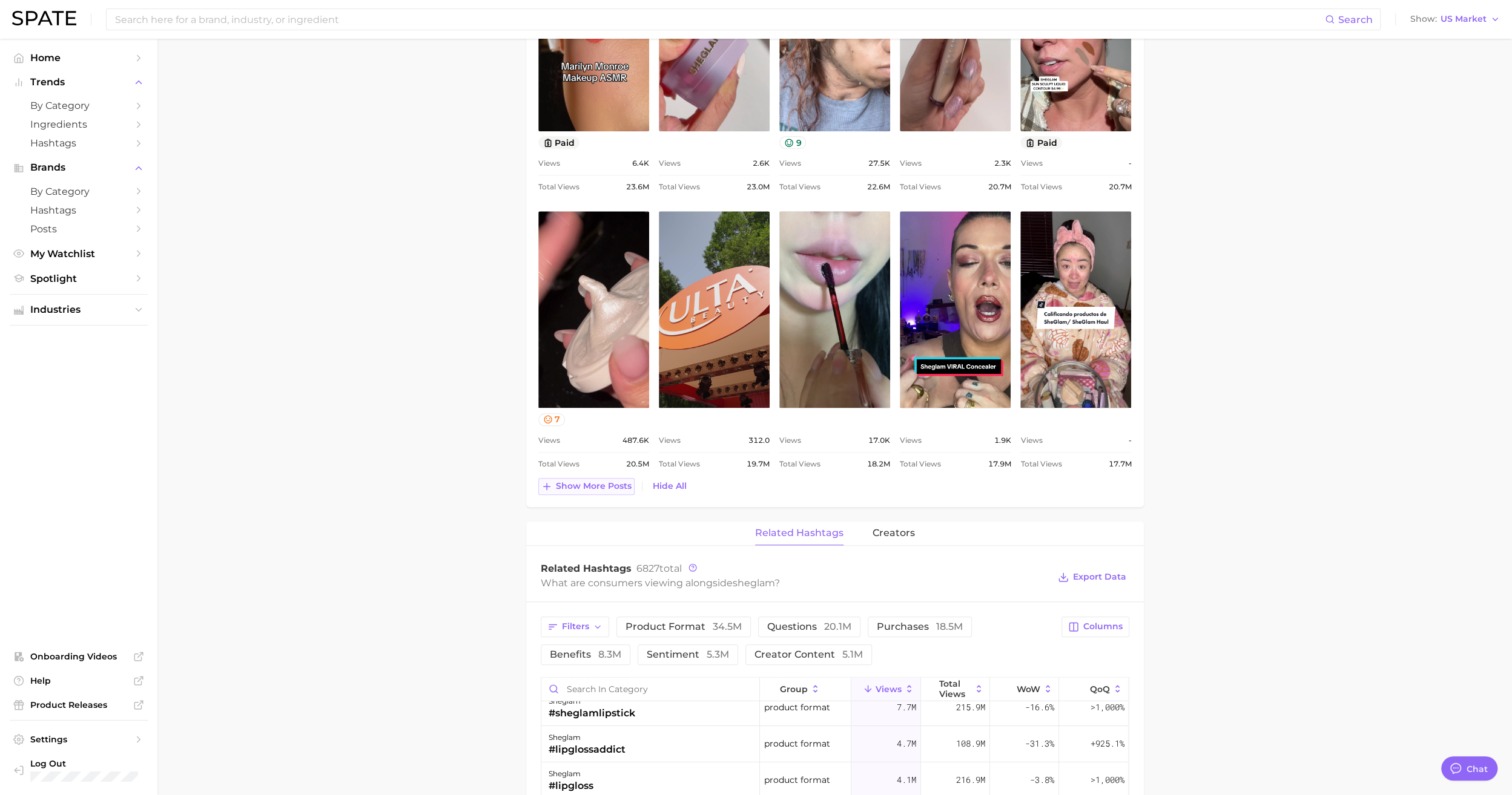
click at [602, 487] on span "Show more posts" at bounding box center [594, 486] width 76 height 10
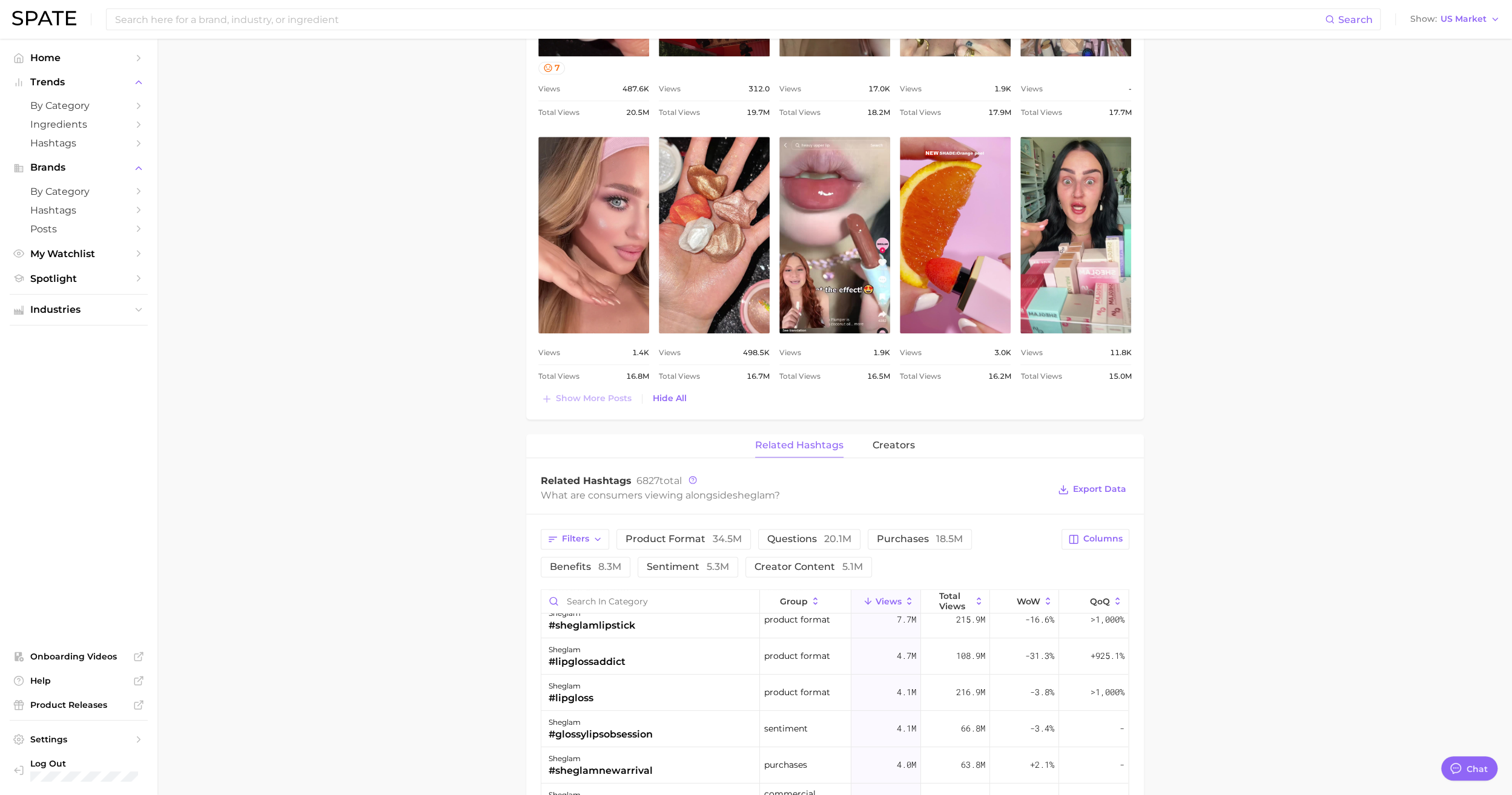
scroll to position [1331, 0]
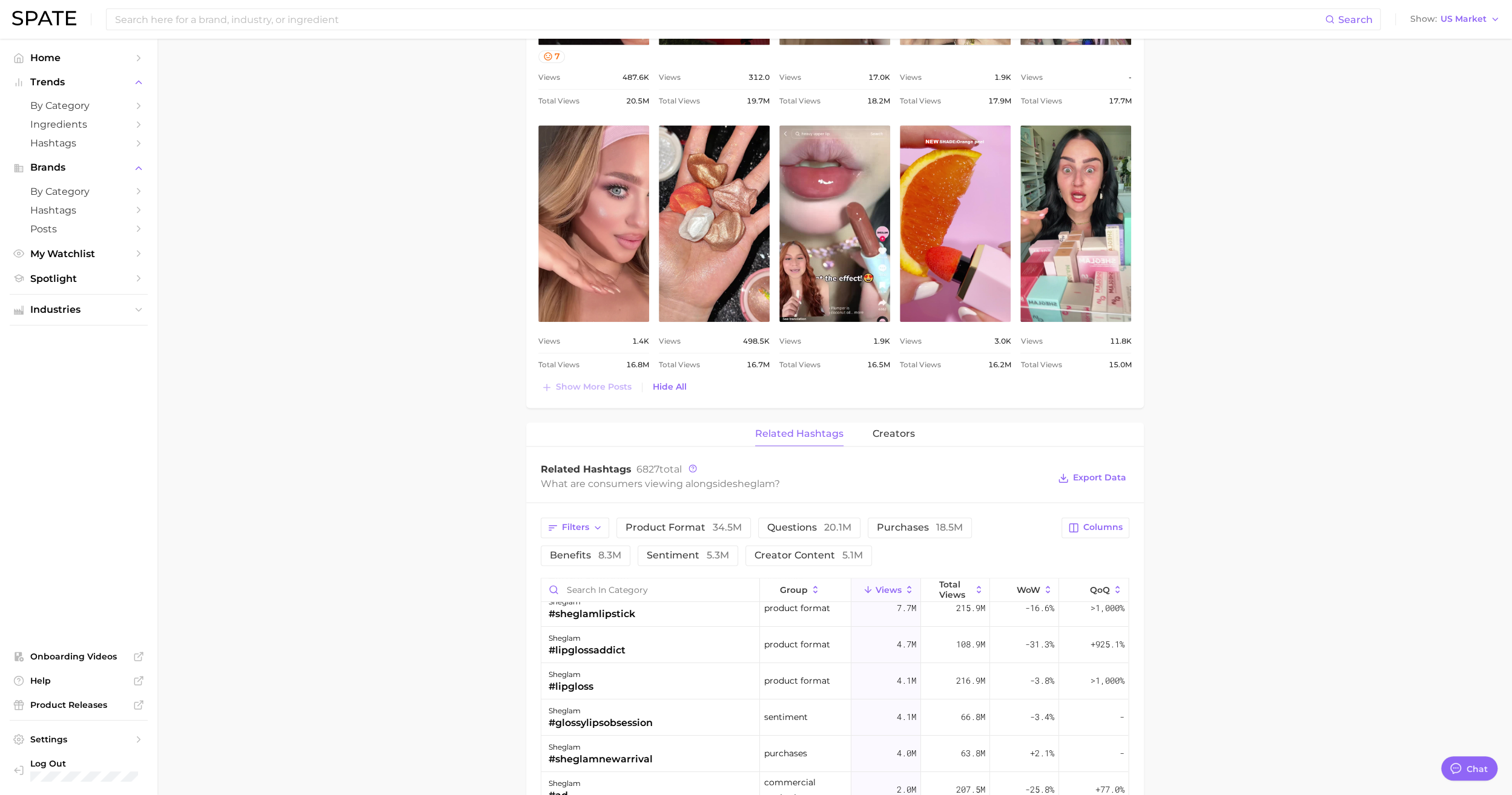
drag, startPoint x: 425, startPoint y: 401, endPoint x: 470, endPoint y: 392, distance: 45.9
click at [426, 401] on main "Overview Google TikTok Instagram Beta brand sheglam Add to Watchlist Export Dat…" at bounding box center [835, 77] width 1355 height 2741
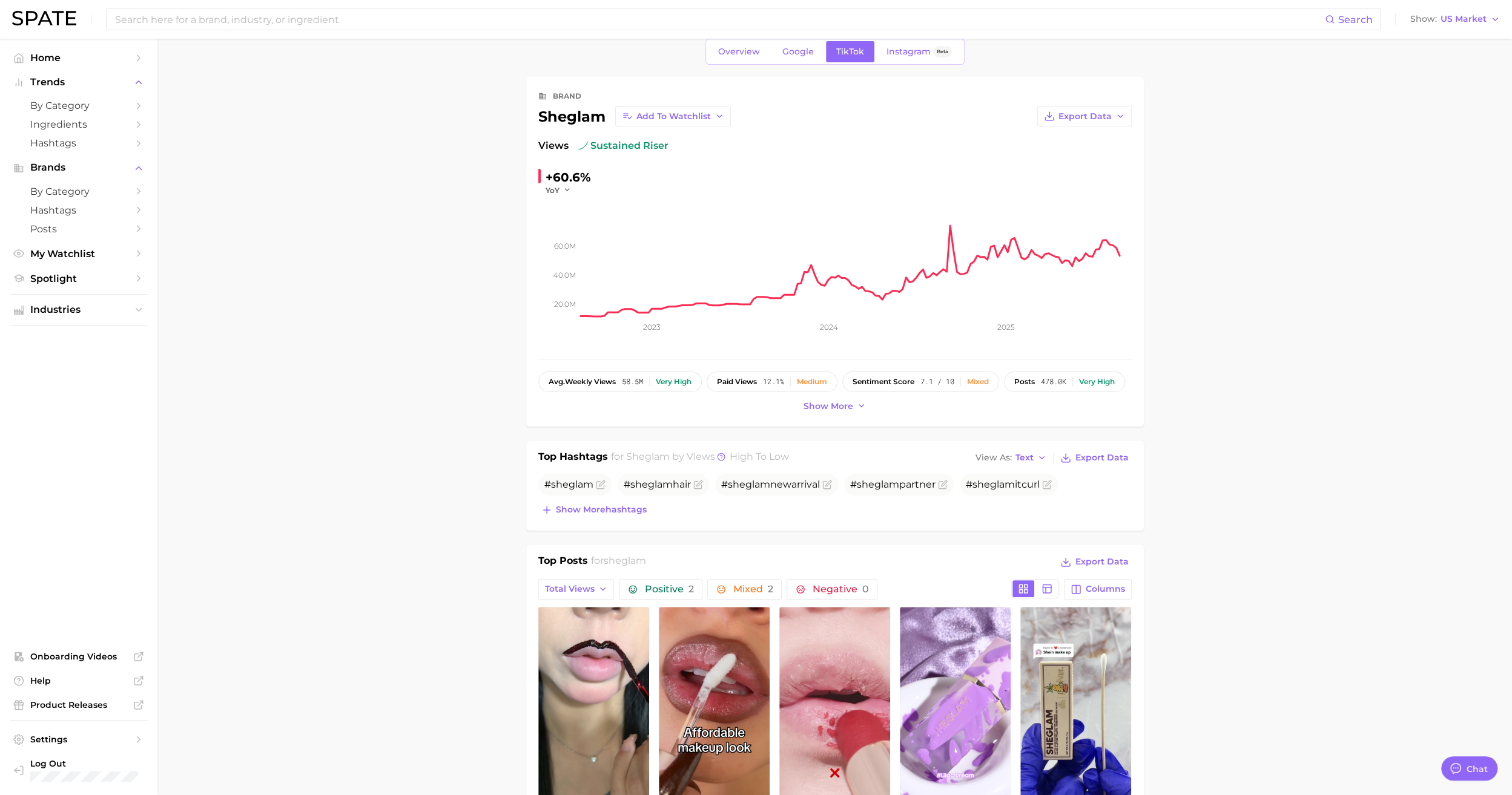
scroll to position [0, 0]
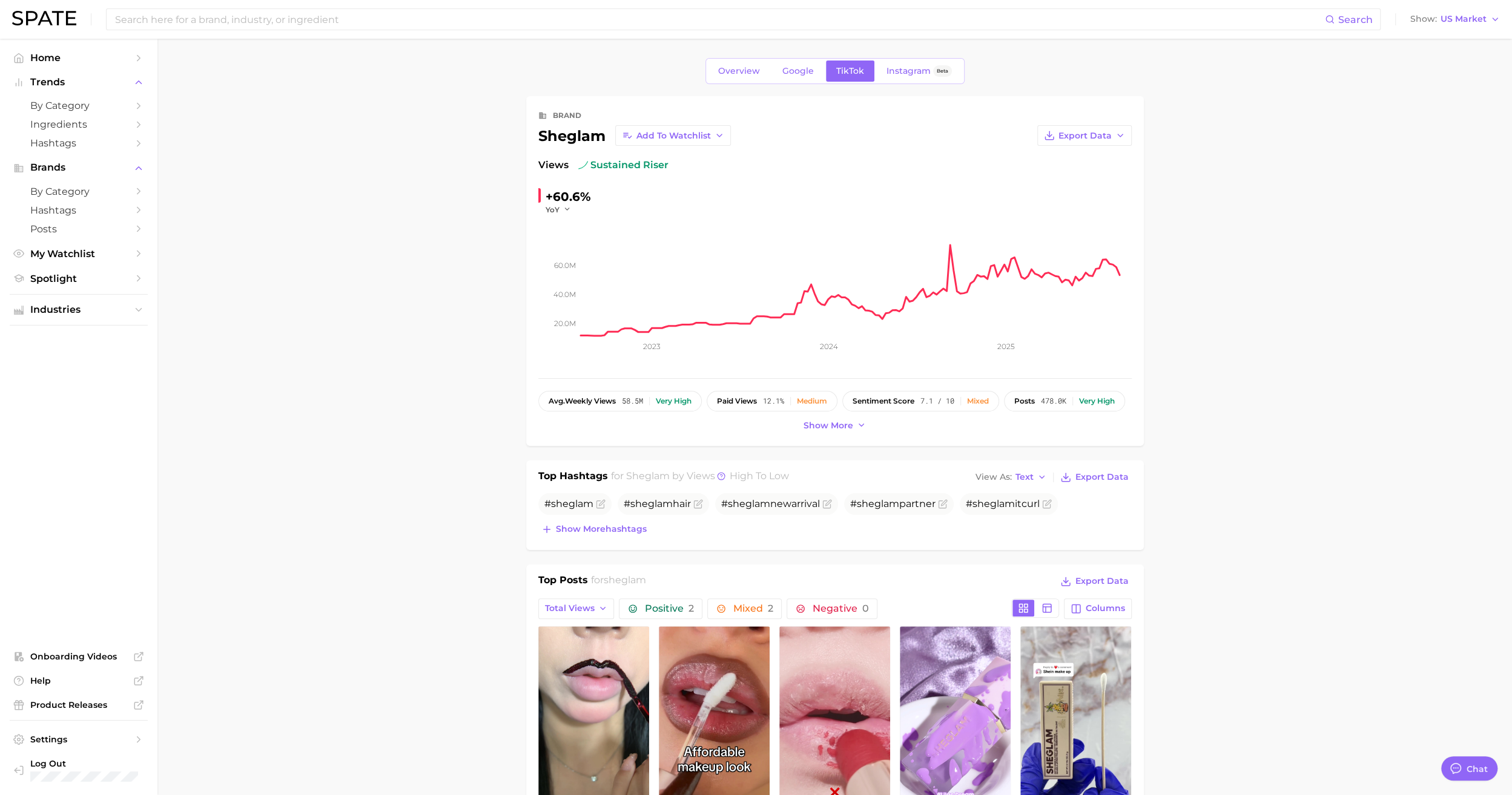
drag, startPoint x: 1267, startPoint y: 350, endPoint x: 1241, endPoint y: 748, distance: 398.8
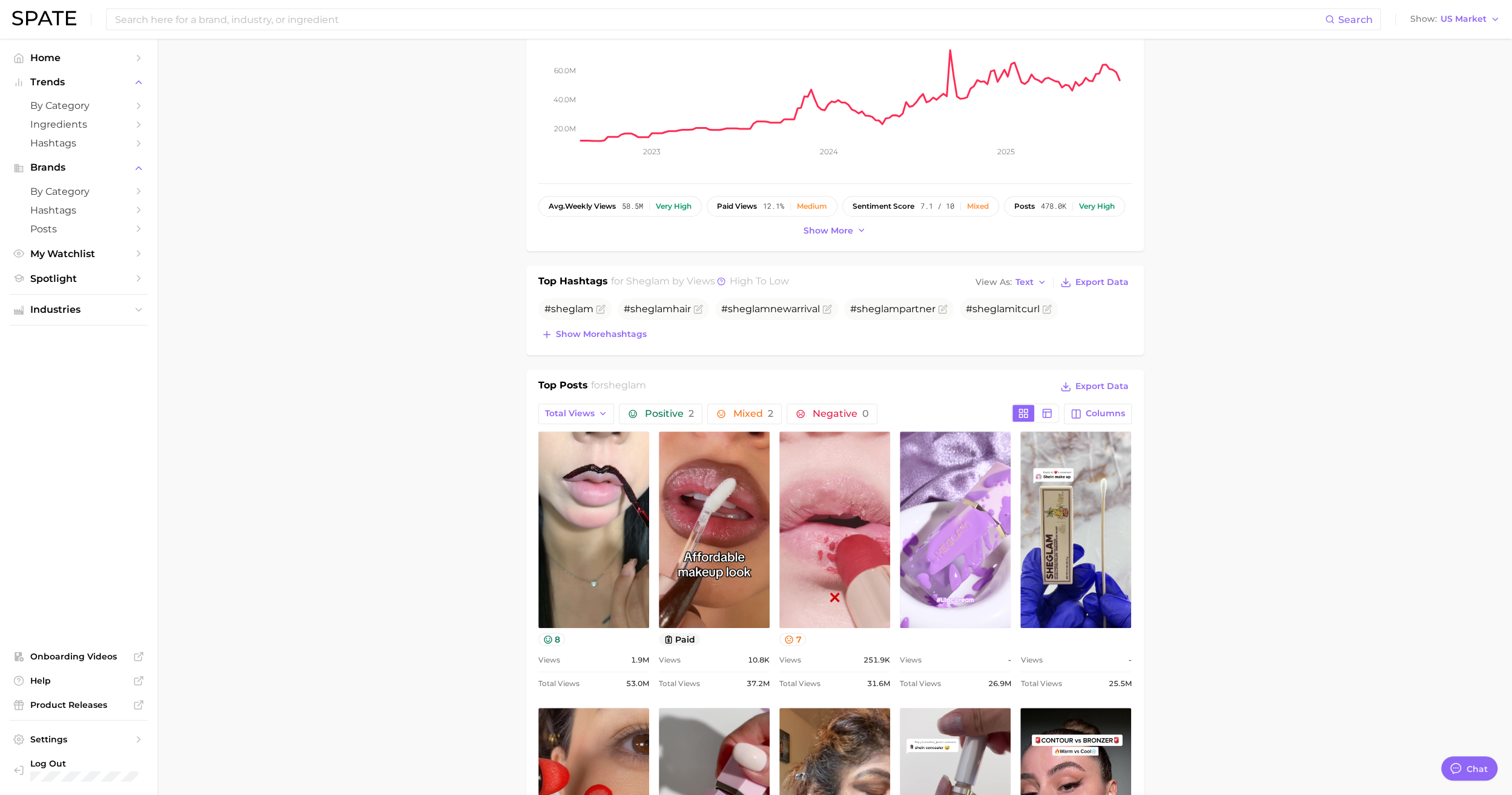
scroll to position [242, 0]
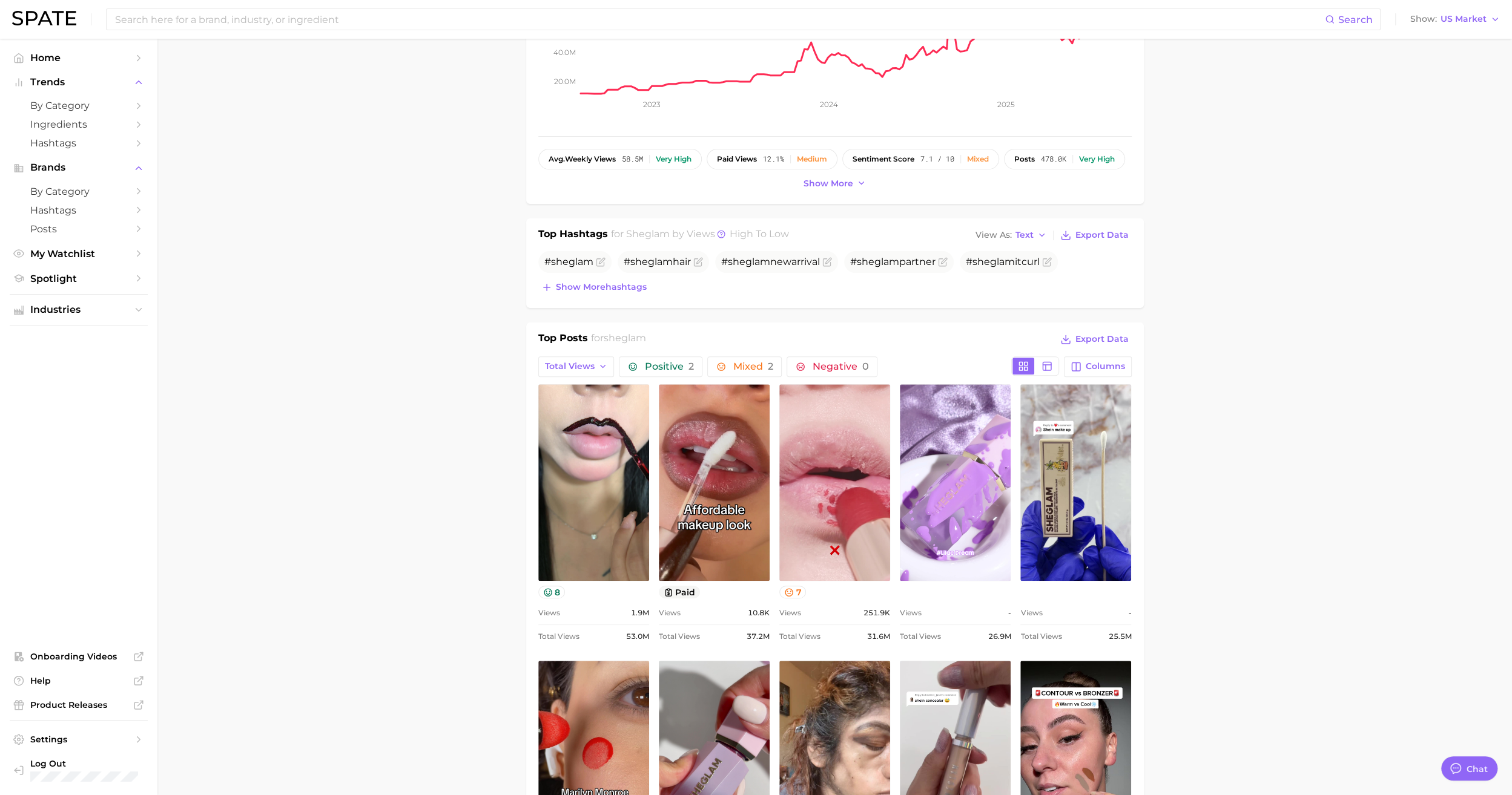
drag, startPoint x: 207, startPoint y: 195, endPoint x: 302, endPoint y: 18, distance: 200.9
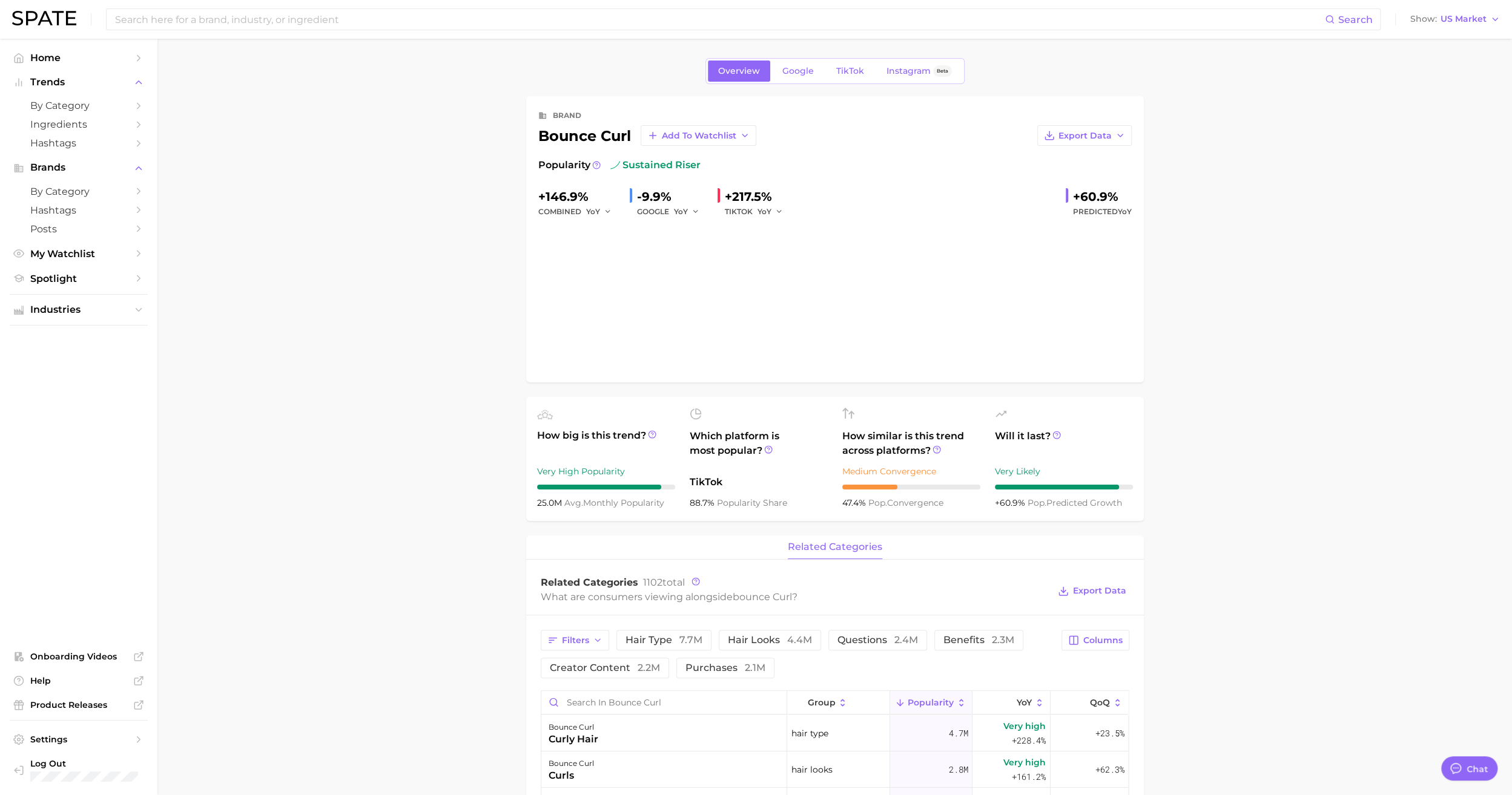
type textarea "x"
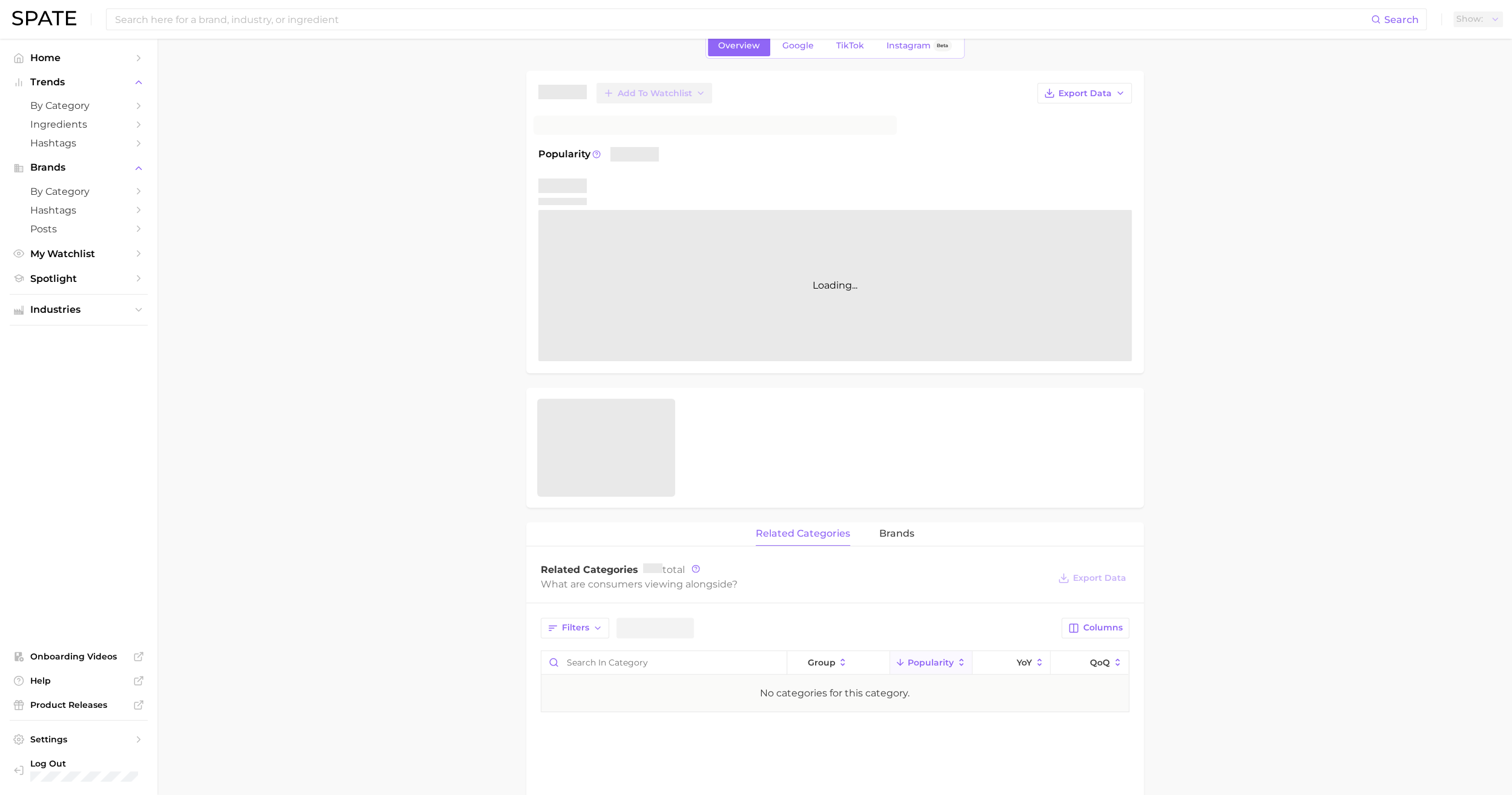
scroll to position [61, 0]
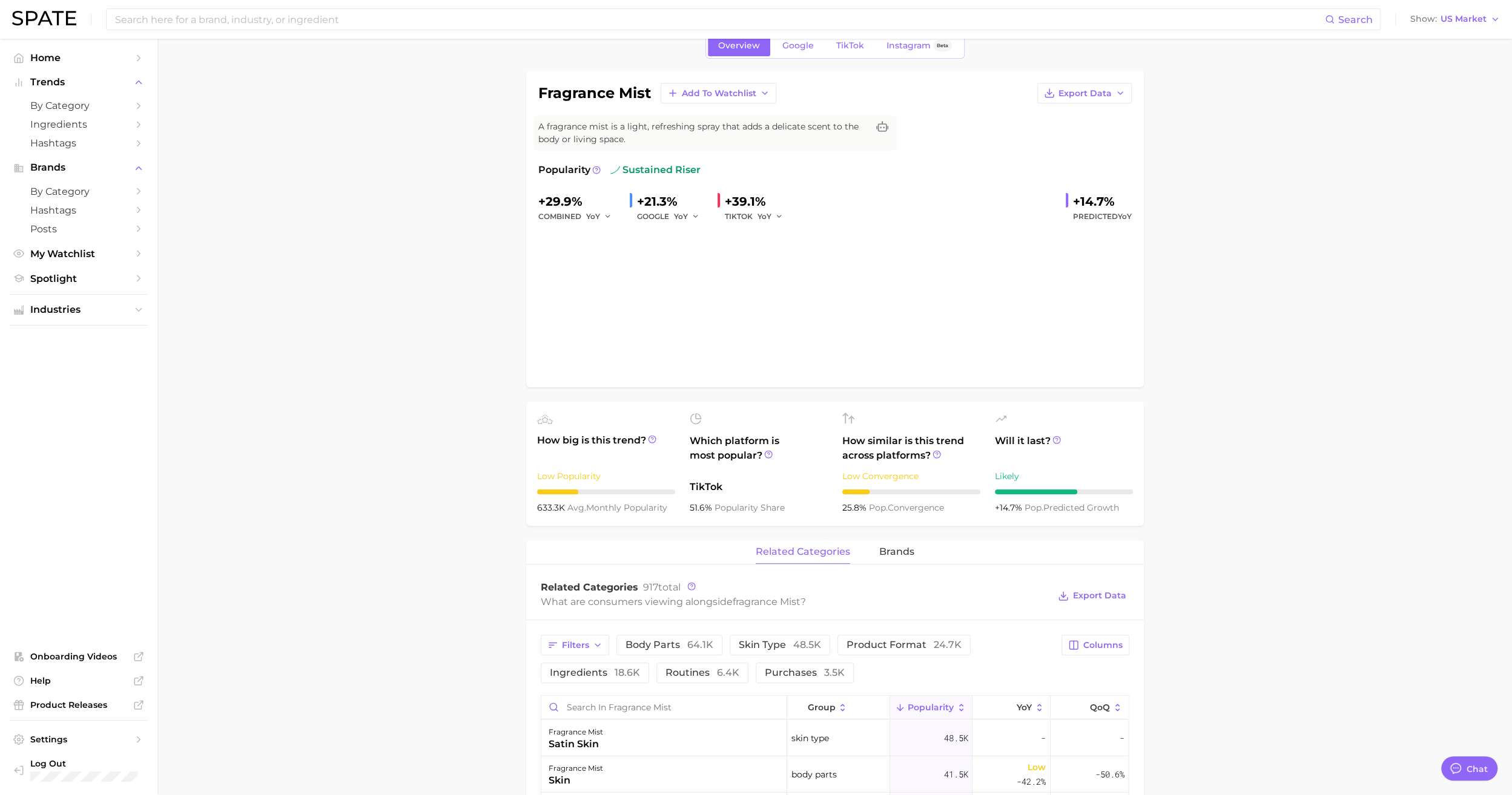
type textarea "x"
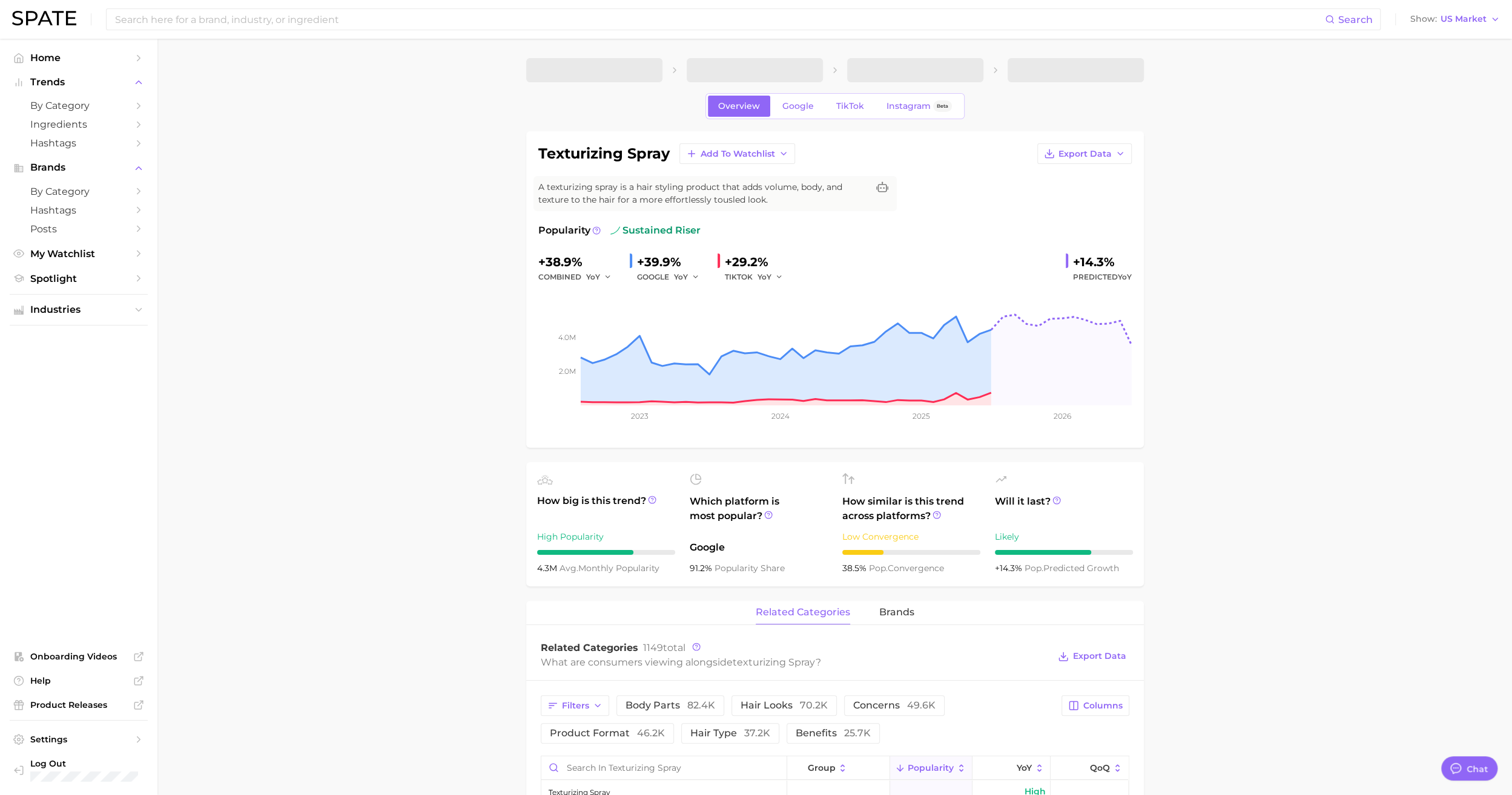
type textarea "x"
